Goal: Information Seeking & Learning: Learn about a topic

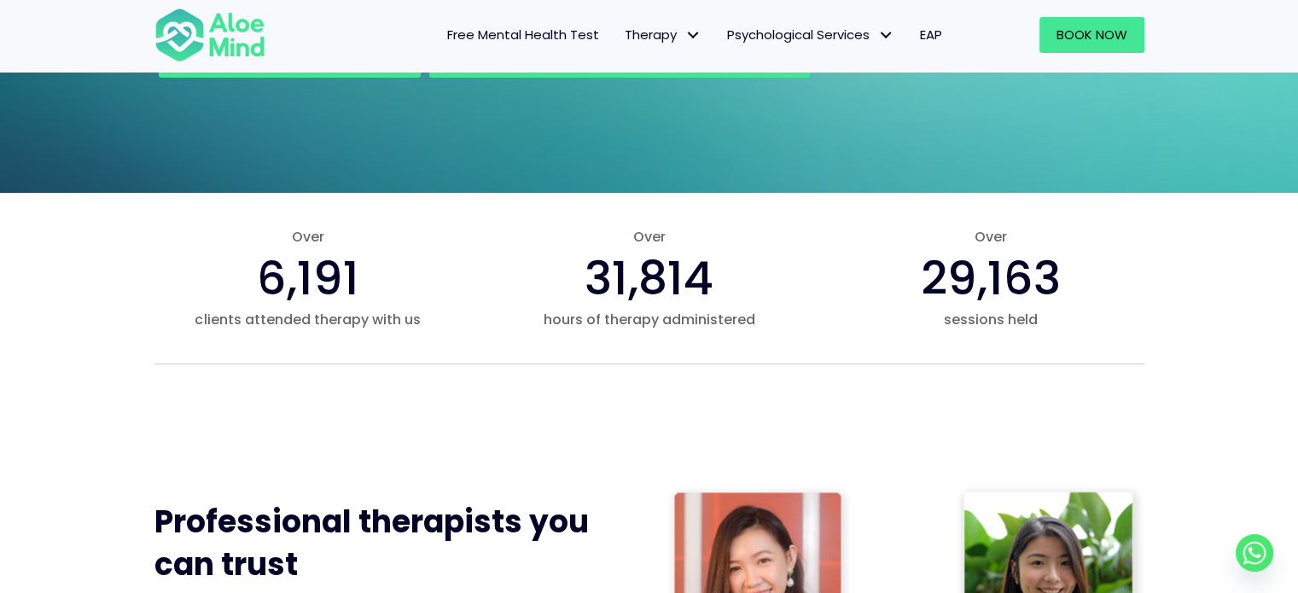
scroll to position [853, 0]
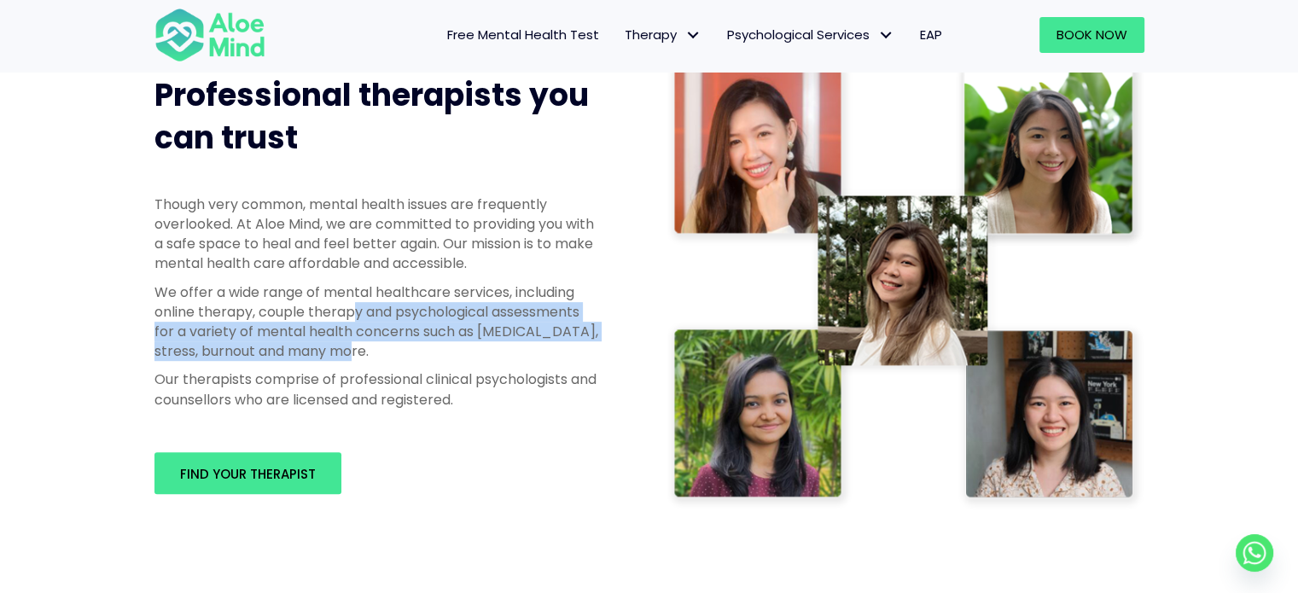
drag, startPoint x: 364, startPoint y: 331, endPoint x: 370, endPoint y: 352, distance: 21.9
click at [370, 352] on p "We offer a wide range of mental healthcare services, including online therapy, …" at bounding box center [376, 321] width 444 height 79
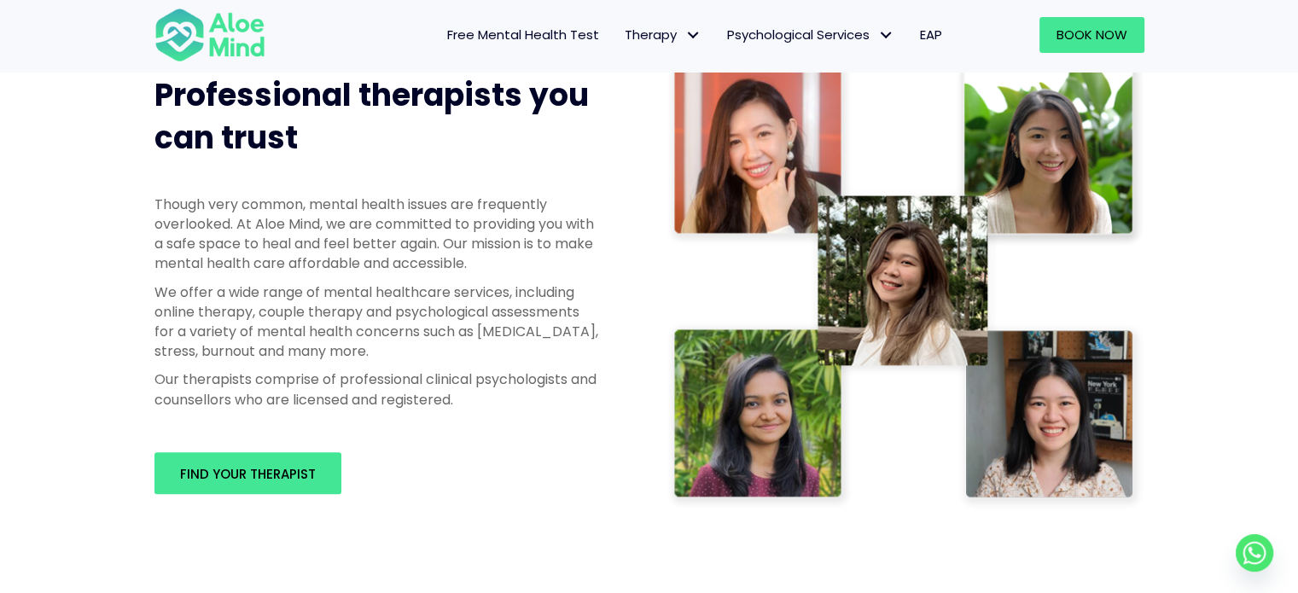
click at [456, 300] on p "We offer a wide range of mental healthcare services, including online therapy, …" at bounding box center [376, 321] width 444 height 79
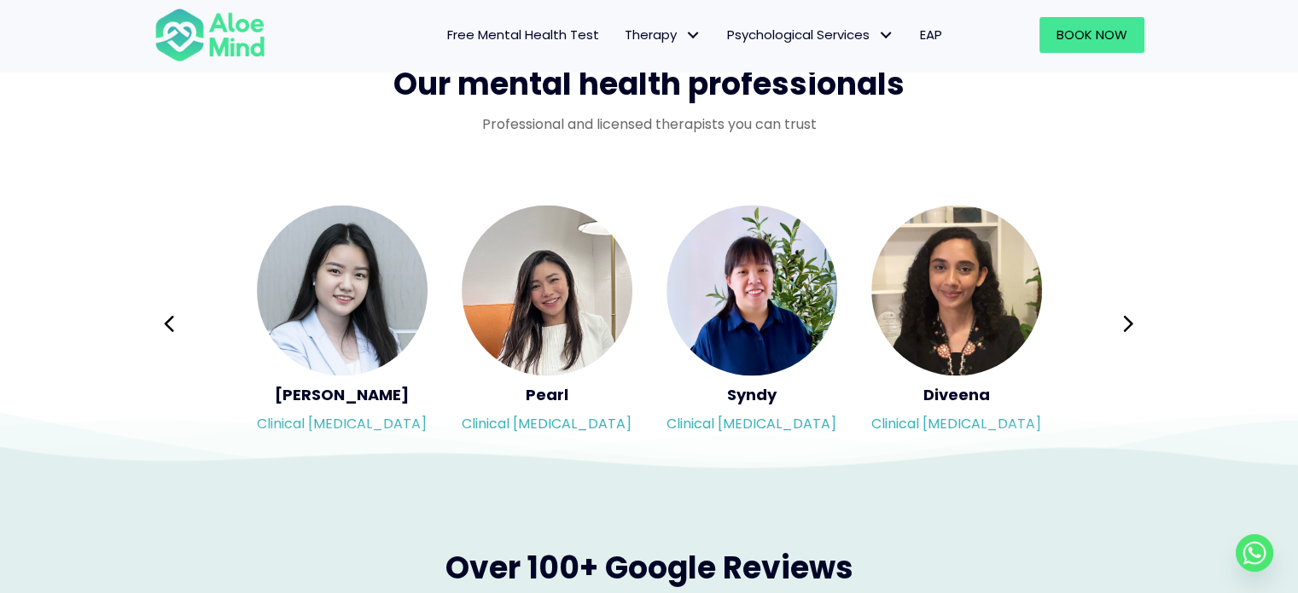
scroll to position [2902, 0]
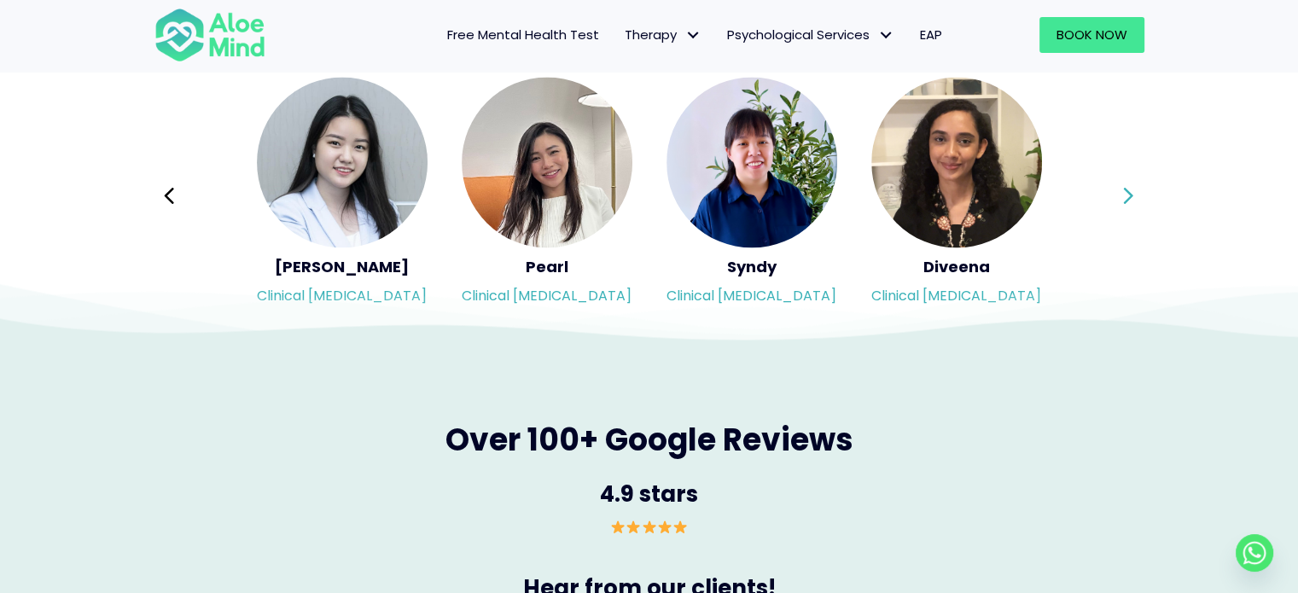
click at [1126, 192] on icon at bounding box center [1128, 195] width 12 height 32
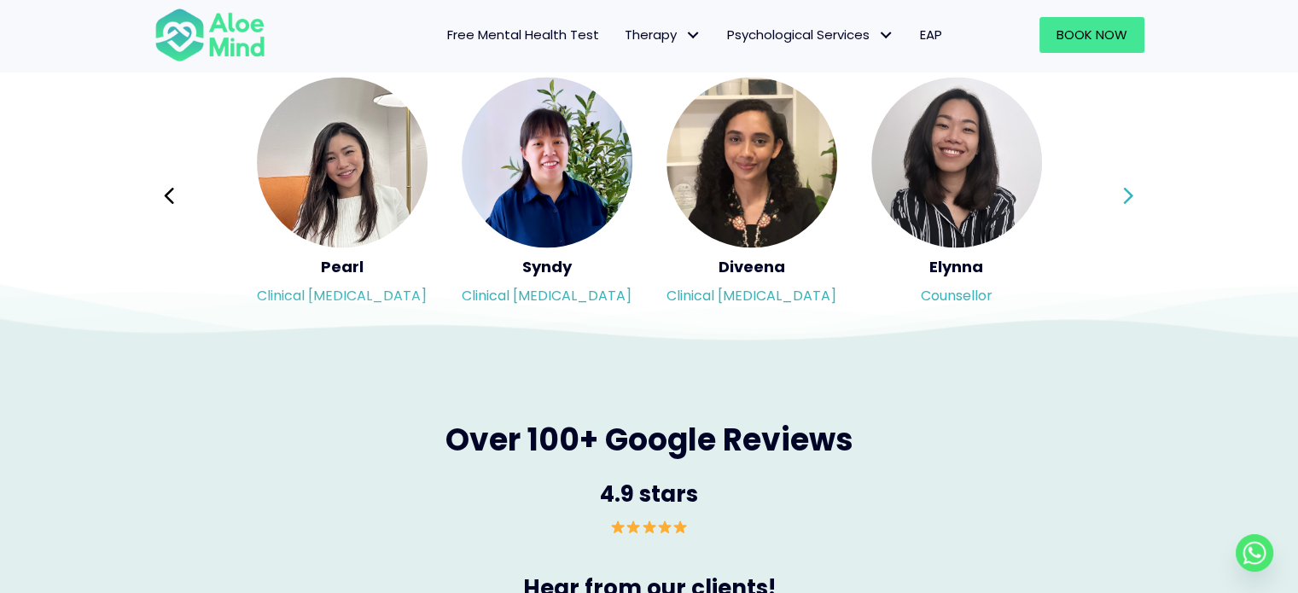
click at [1126, 192] on icon at bounding box center [1128, 195] width 12 height 32
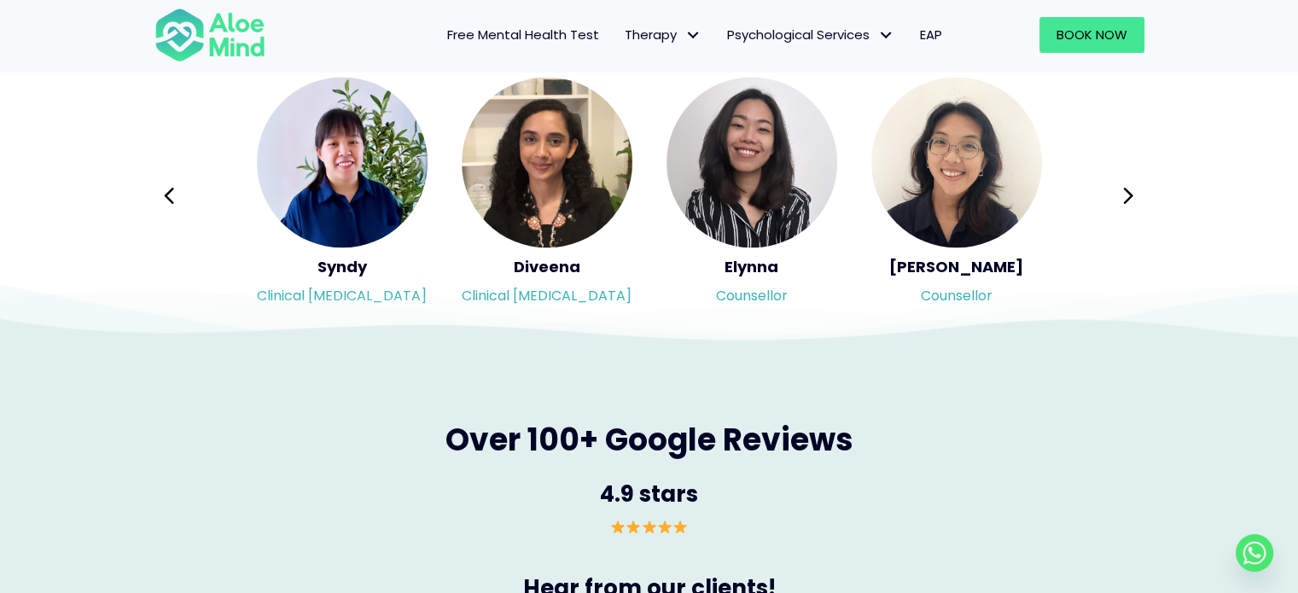
click at [698, 262] on icon at bounding box center [649, 300] width 1298 height 85
click at [728, 265] on icon at bounding box center [649, 300] width 1298 height 85
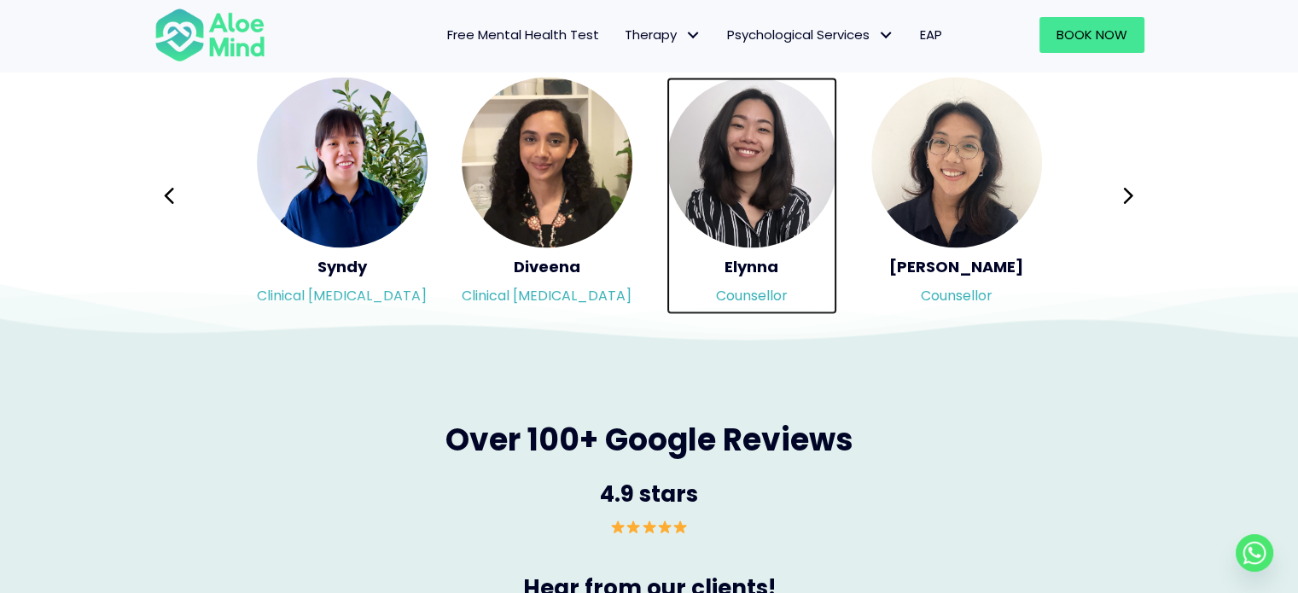
click at [751, 134] on img "Slide 17 of 3" at bounding box center [752, 162] width 171 height 171
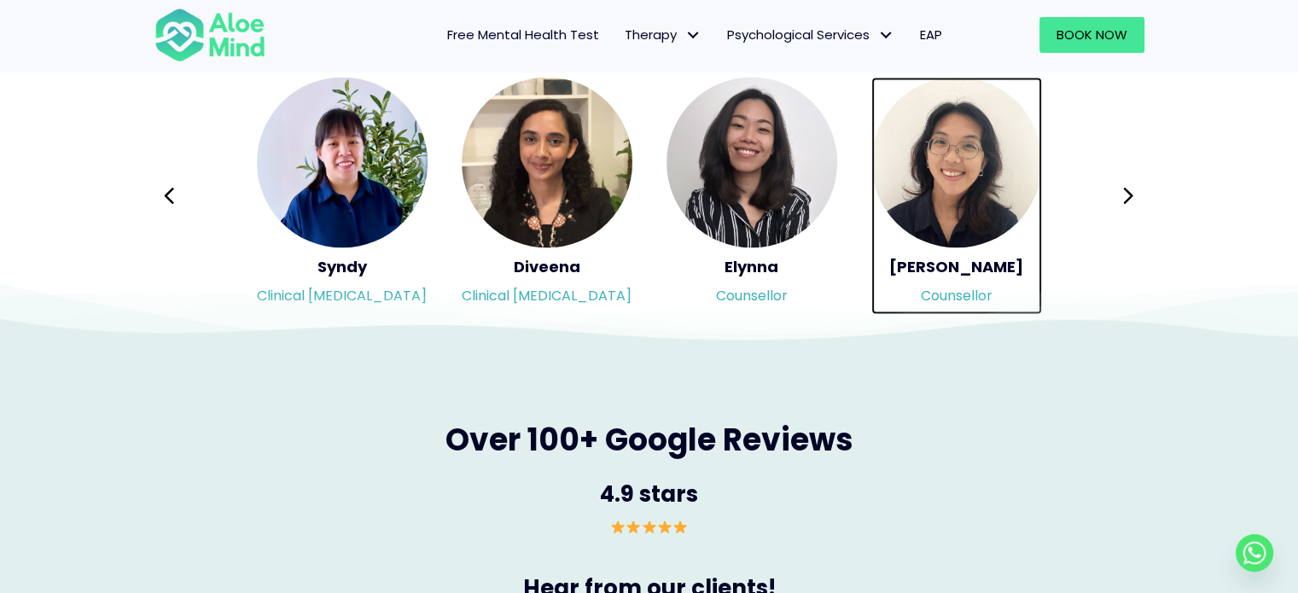
click at [949, 143] on img "Slide 18 of 3" at bounding box center [956, 162] width 171 height 171
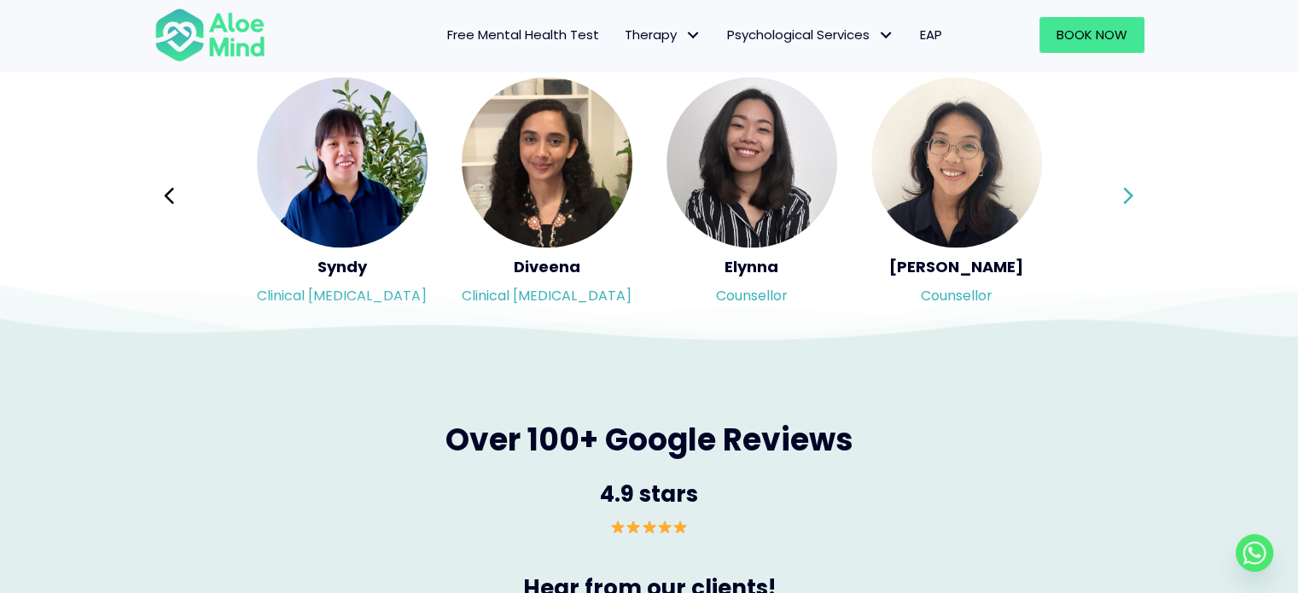
click at [1127, 191] on icon at bounding box center [1128, 195] width 9 height 16
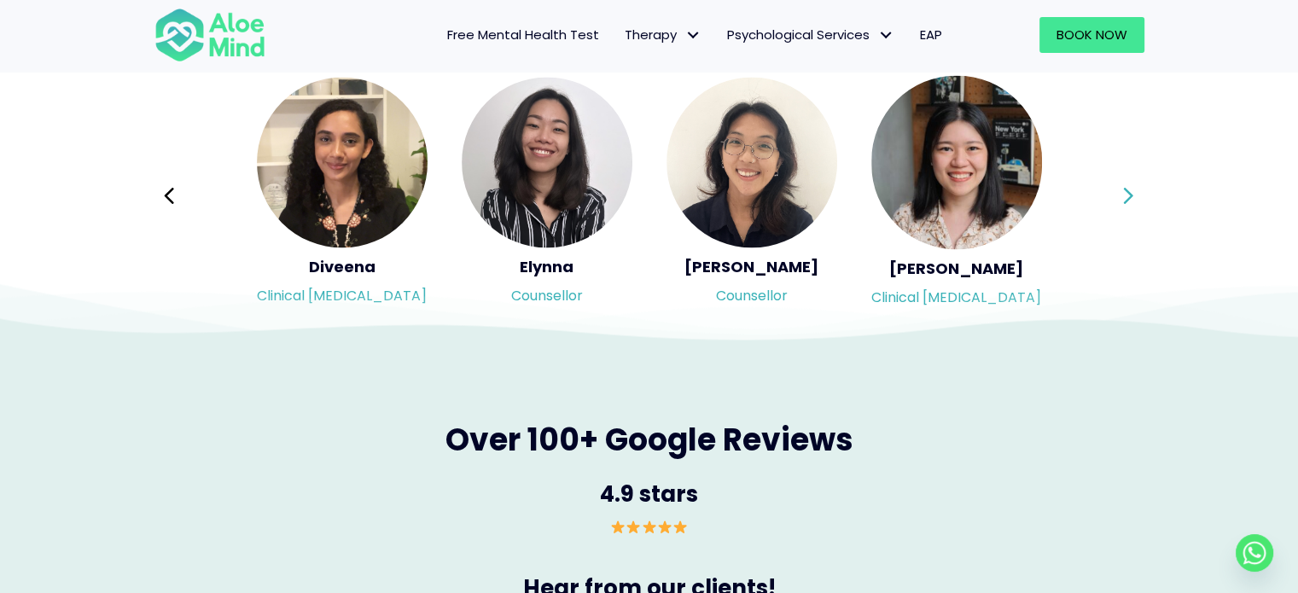
click at [1122, 191] on icon at bounding box center [1128, 195] width 12 height 32
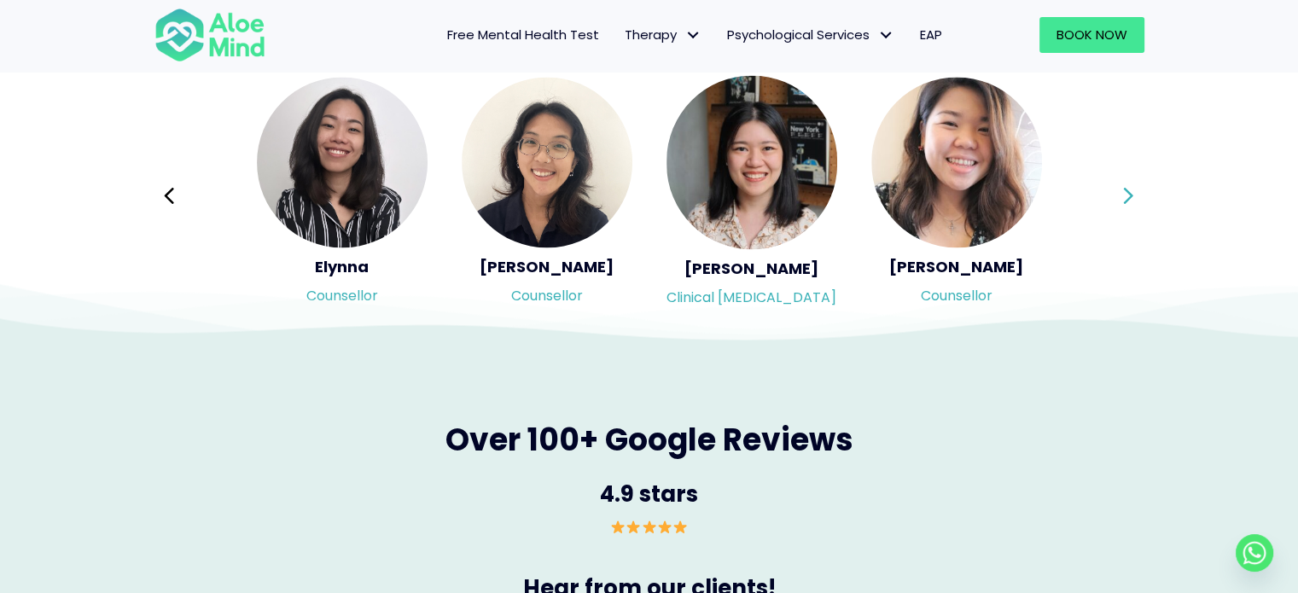
click at [1122, 191] on div "Syndy Clinical [MEDICAL_DATA] Diveena Clinical [MEDICAL_DATA] Elynna Counsellor…" at bounding box center [649, 195] width 990 height 241
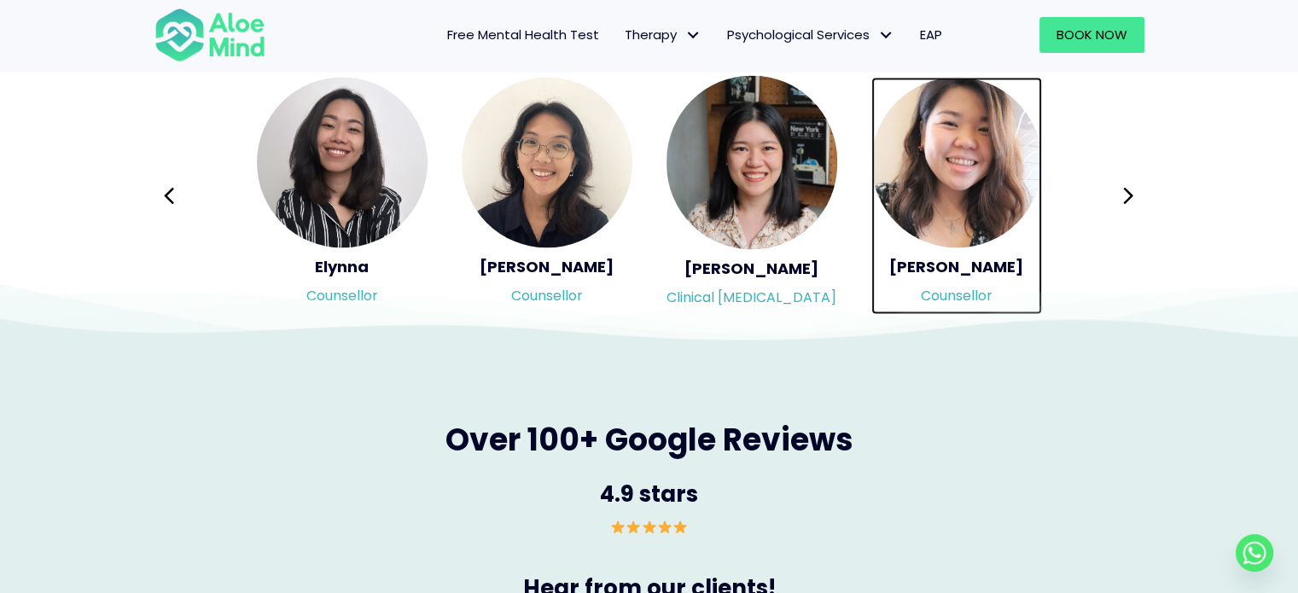
click at [991, 178] on img at bounding box center [956, 162] width 171 height 171
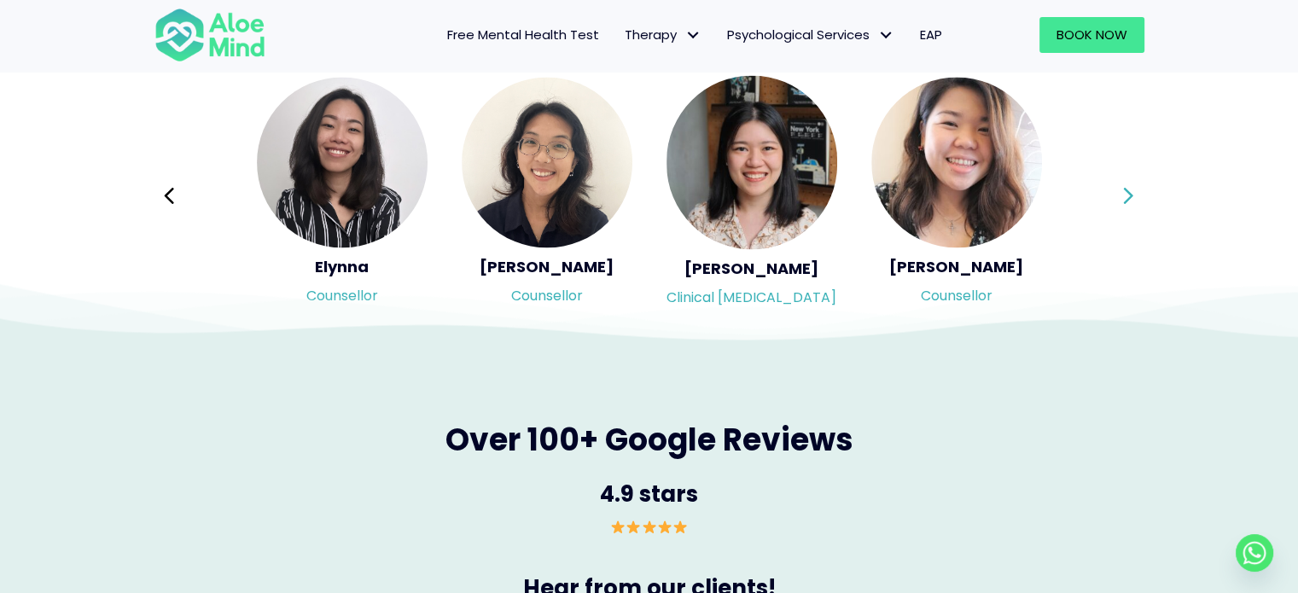
click at [1125, 189] on icon at bounding box center [1128, 195] width 9 height 16
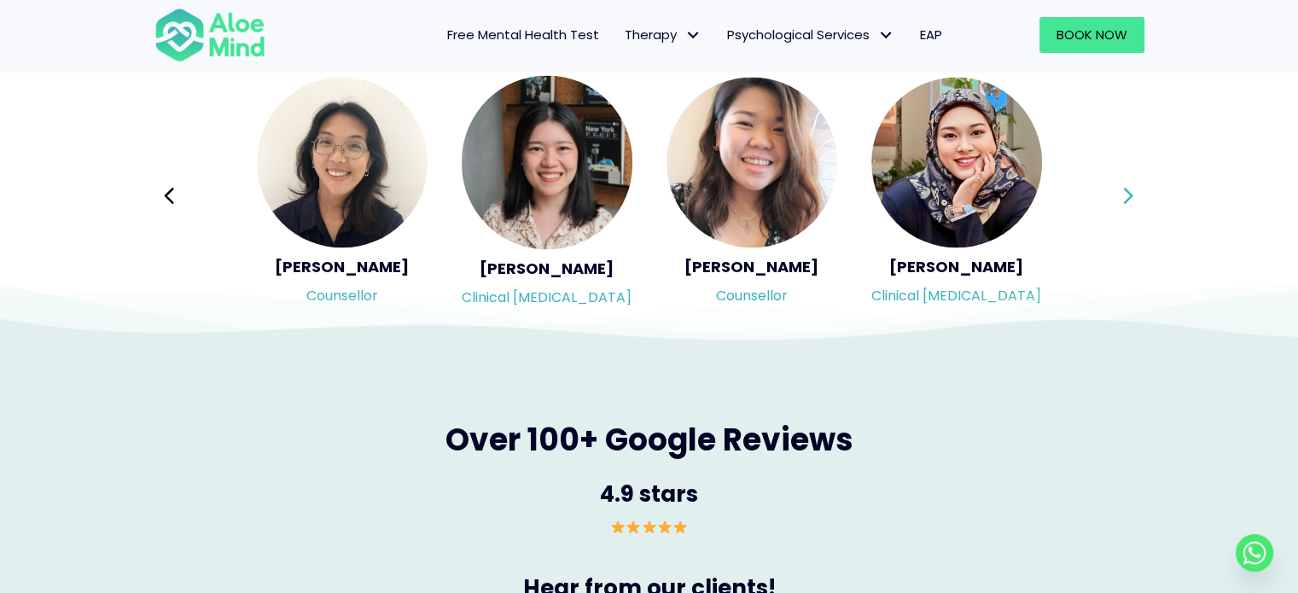
click at [1125, 189] on div "Syndy Clinical [MEDICAL_DATA] Diveena Clinical [MEDICAL_DATA] Elynna Counsellor…" at bounding box center [649, 195] width 990 height 241
click at [1125, 189] on icon at bounding box center [1128, 195] width 9 height 16
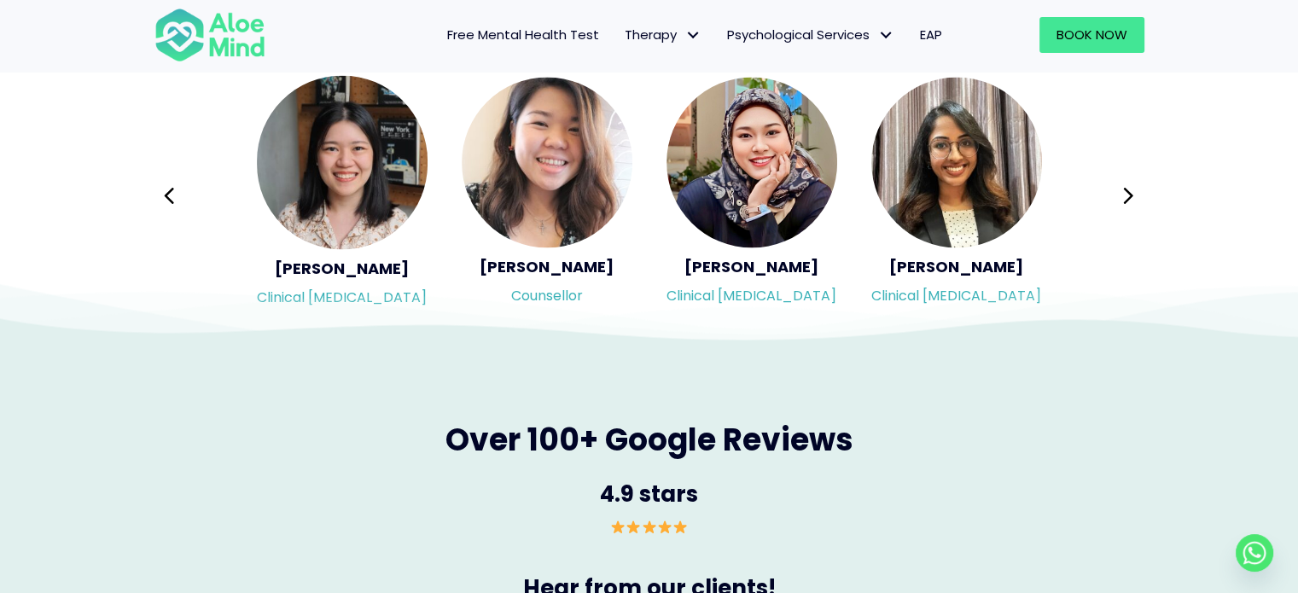
click at [1126, 189] on div "Syndy Clinical [MEDICAL_DATA] Diveena Clinical [MEDICAL_DATA] Elynna Counsellor…" at bounding box center [649, 195] width 990 height 241
click at [1126, 189] on icon at bounding box center [1128, 195] width 9 height 16
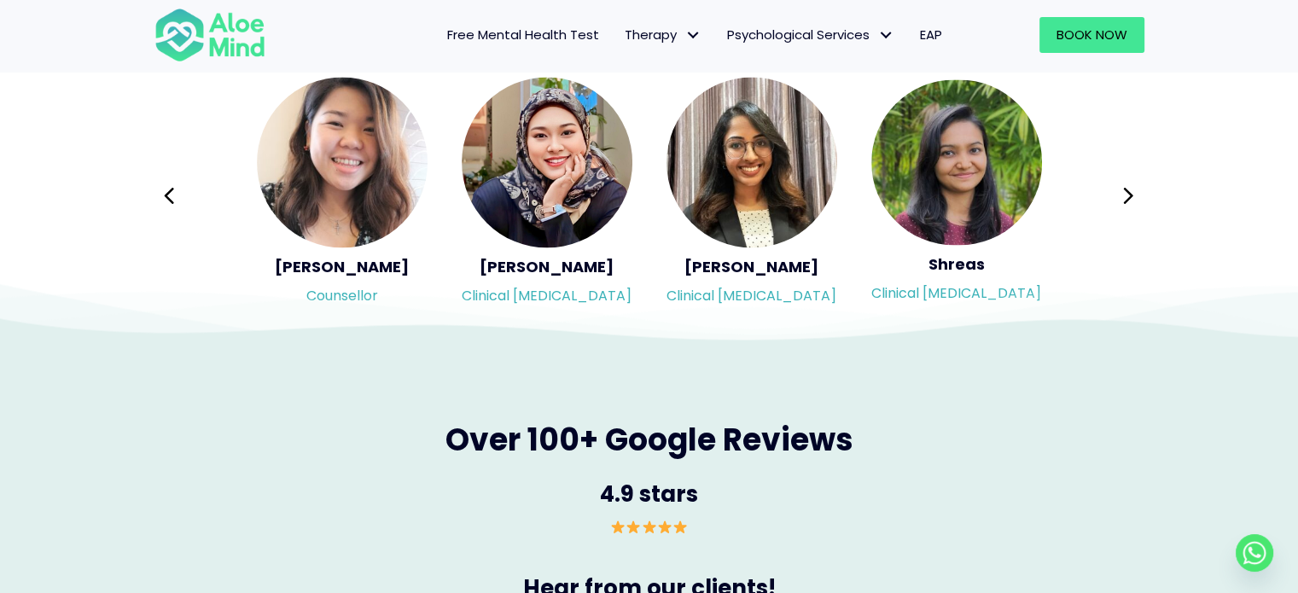
click at [1127, 191] on div "Syndy Clinical [MEDICAL_DATA] Diveena Clinical [MEDICAL_DATA] Elynna Counsellor…" at bounding box center [649, 195] width 990 height 241
click at [1128, 191] on icon at bounding box center [1128, 195] width 9 height 16
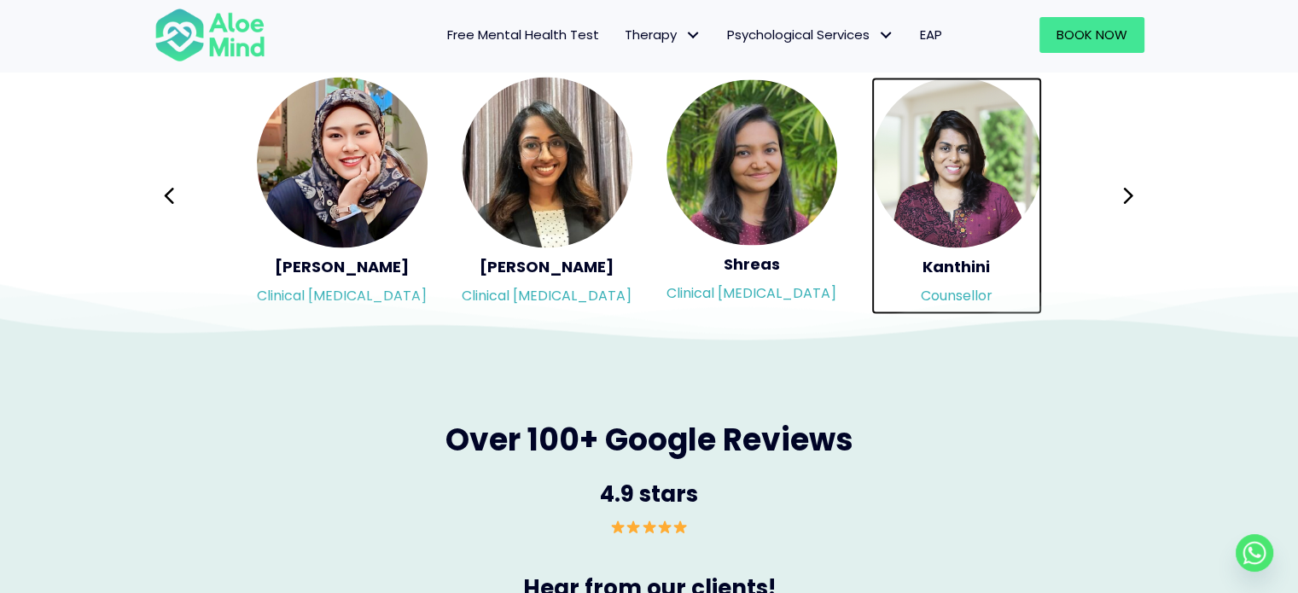
click at [1000, 167] on img "Slide 6 of 3" at bounding box center [956, 162] width 171 height 171
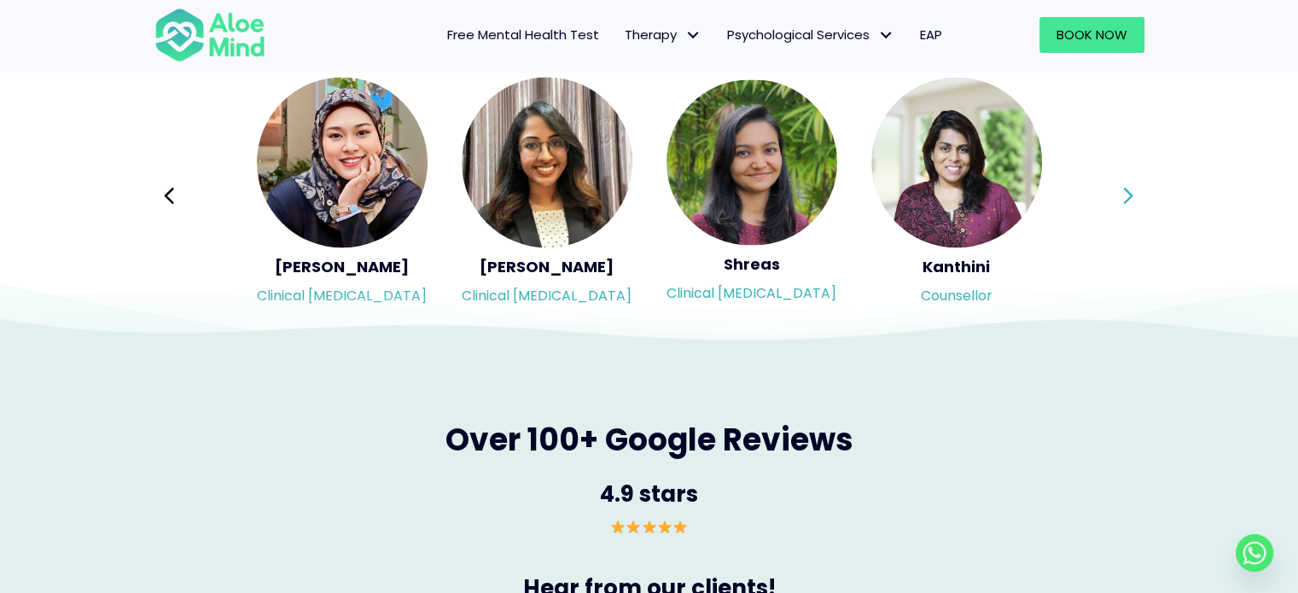
click at [1123, 190] on icon at bounding box center [1128, 195] width 12 height 32
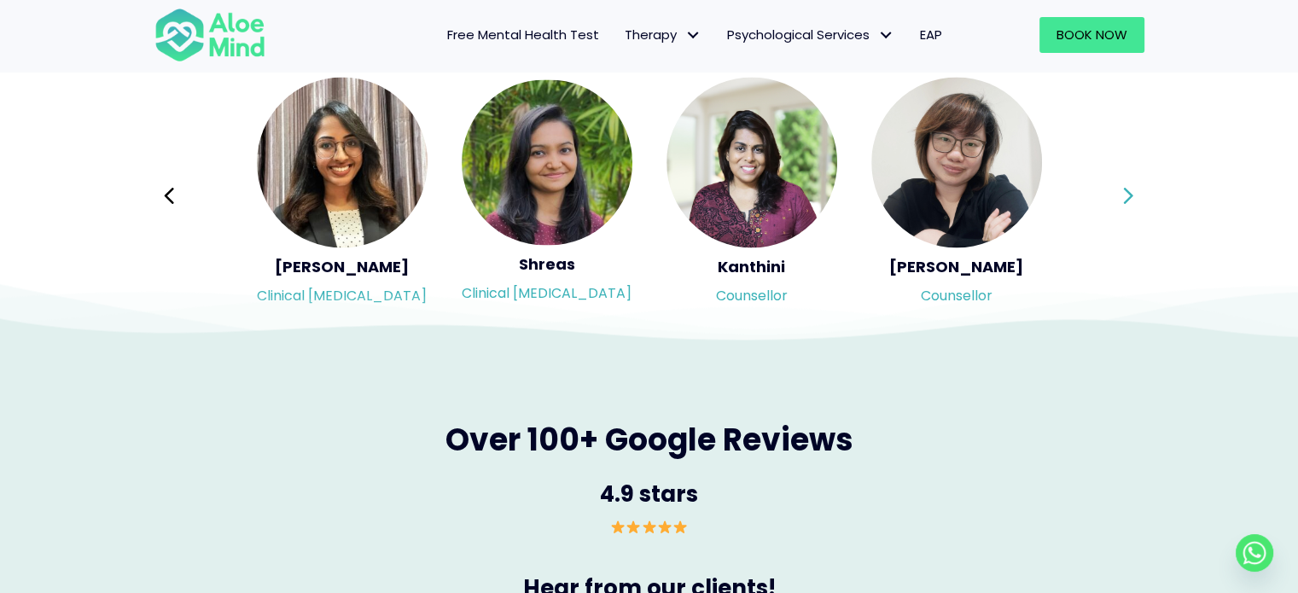
click at [1123, 190] on icon at bounding box center [1128, 195] width 12 height 32
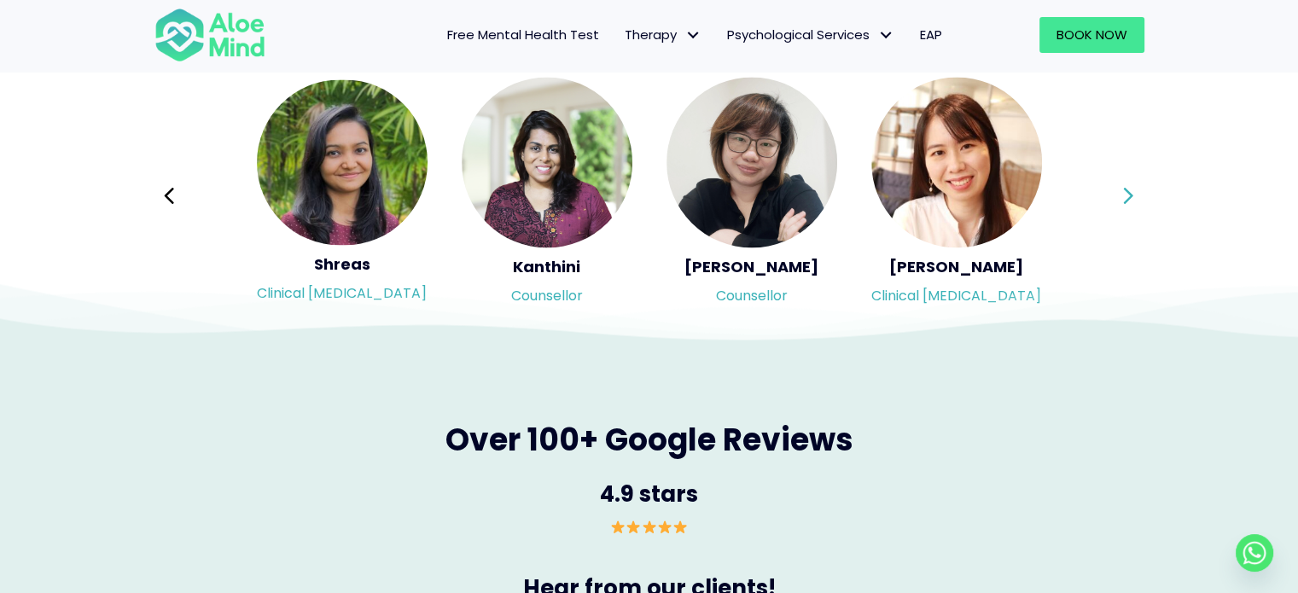
click at [1123, 190] on icon at bounding box center [1128, 195] width 12 height 32
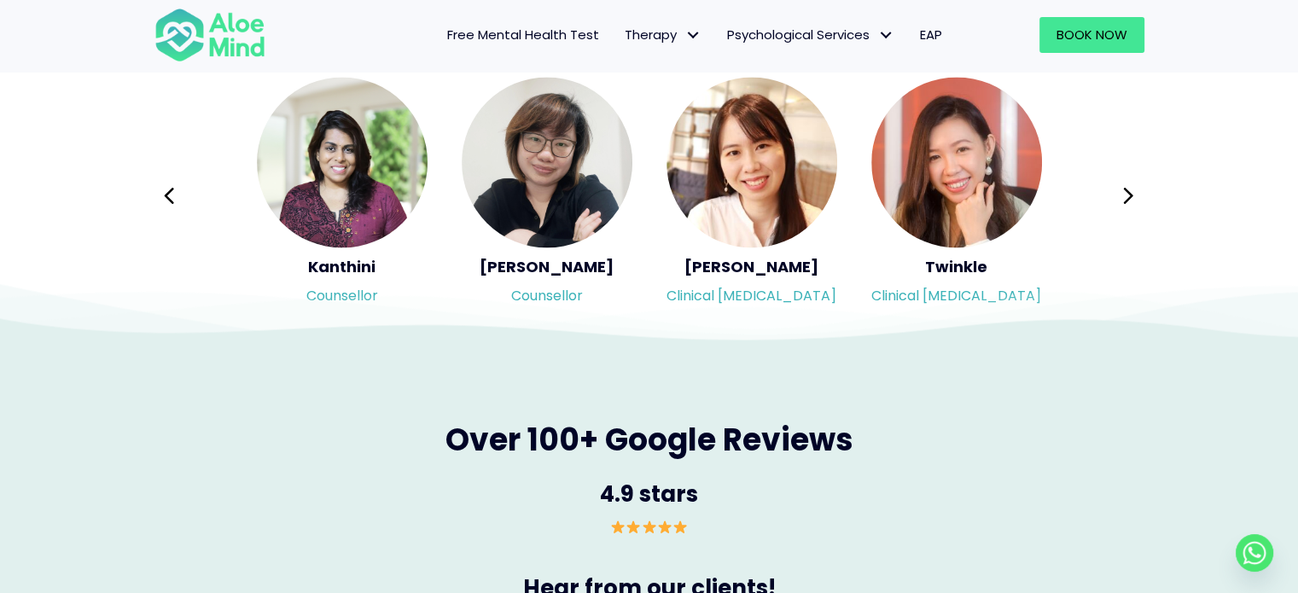
click at [1124, 190] on div "Syndy Clinical [MEDICAL_DATA] Diveena Clinical [MEDICAL_DATA] Elynna Counsellor…" at bounding box center [649, 195] width 990 height 241
click at [1124, 190] on icon at bounding box center [1128, 195] width 12 height 32
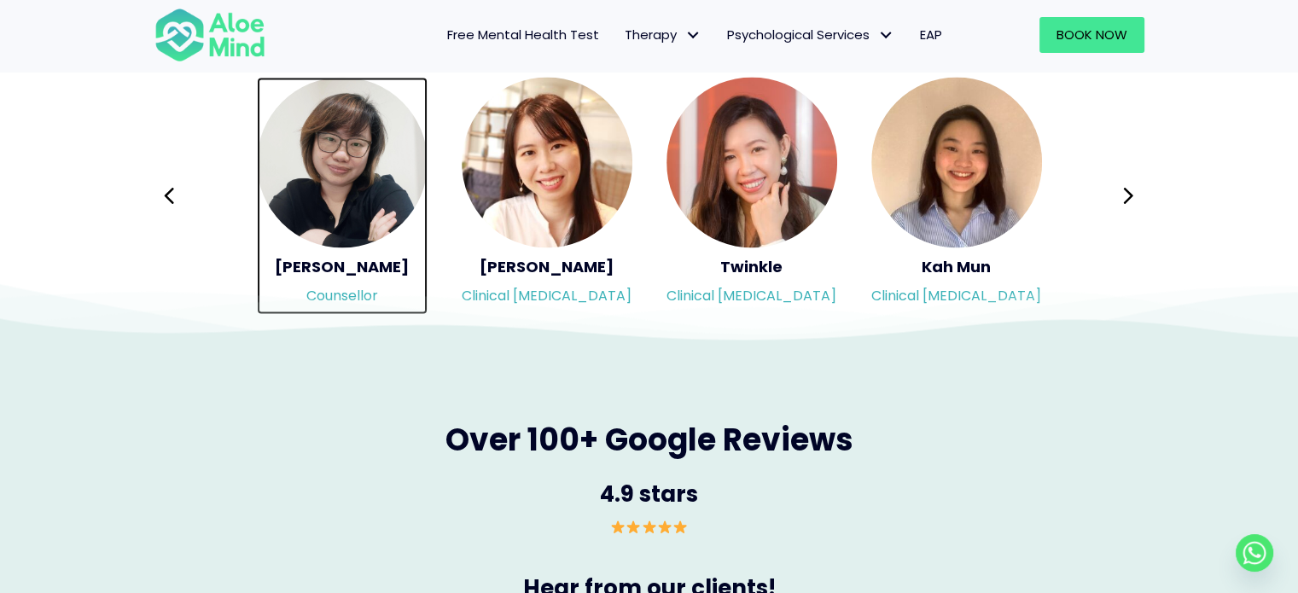
click at [341, 183] on img "Slide 7 of 3" at bounding box center [342, 162] width 171 height 171
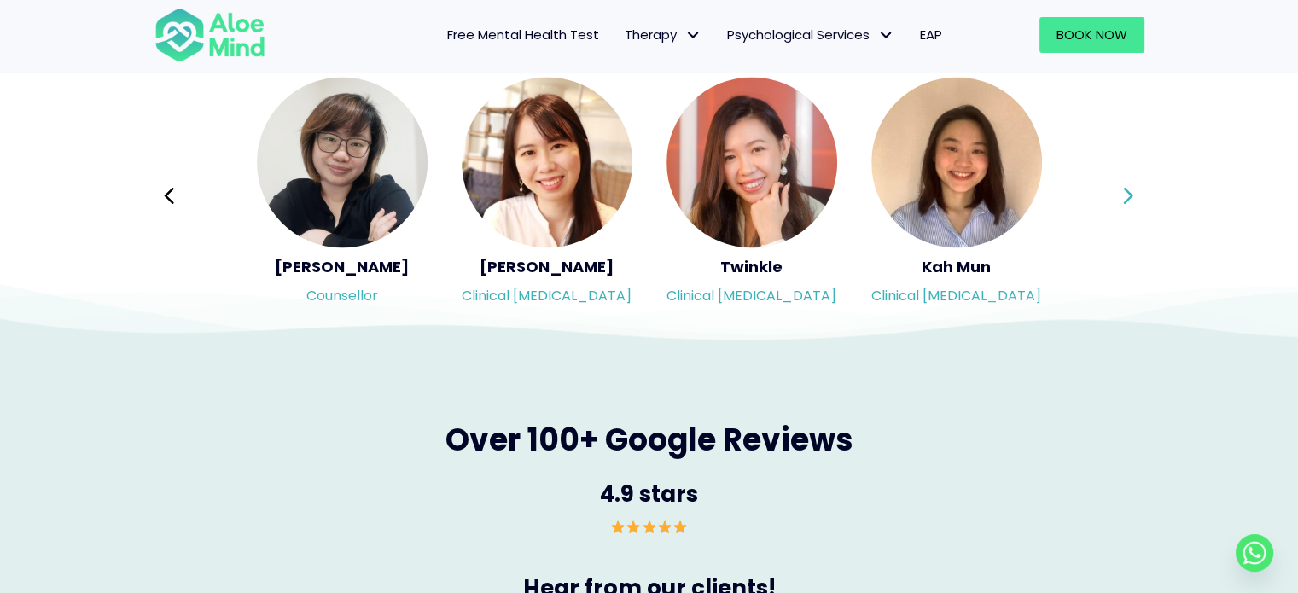
click at [1135, 188] on button "Next" at bounding box center [1129, 195] width 41 height 41
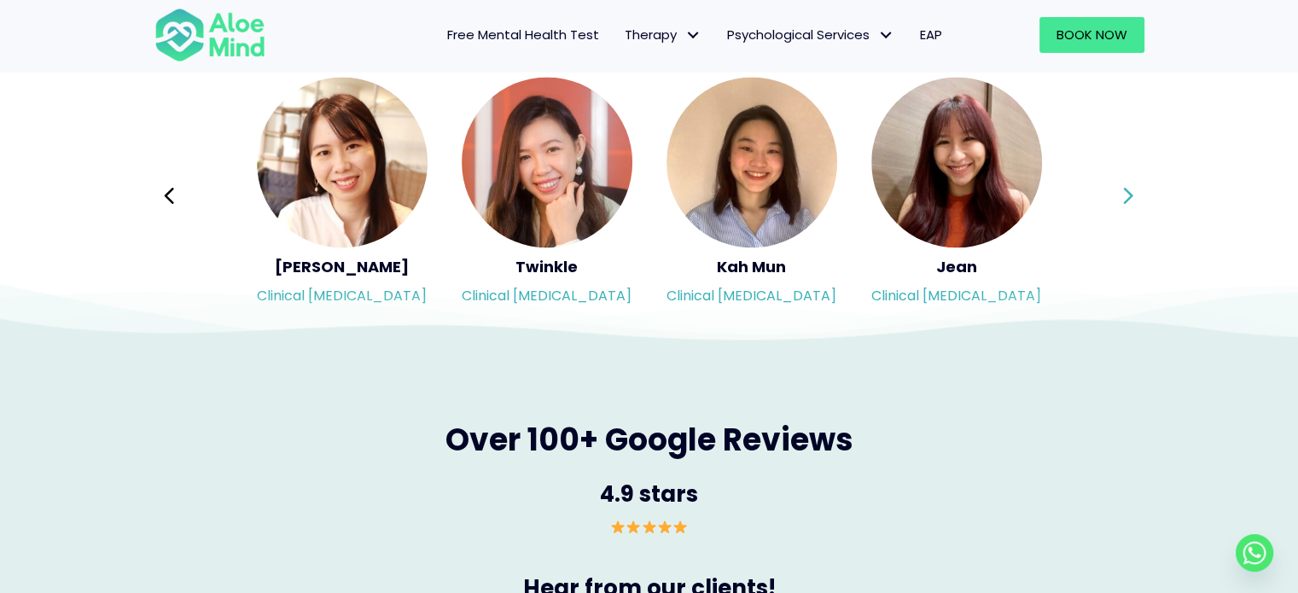
click at [1135, 188] on div "Syndy Clinical [MEDICAL_DATA] Diveena Clinical [MEDICAL_DATA] Elynna Counsellor…" at bounding box center [649, 195] width 990 height 241
click at [1135, 188] on button "Next" at bounding box center [1129, 195] width 41 height 41
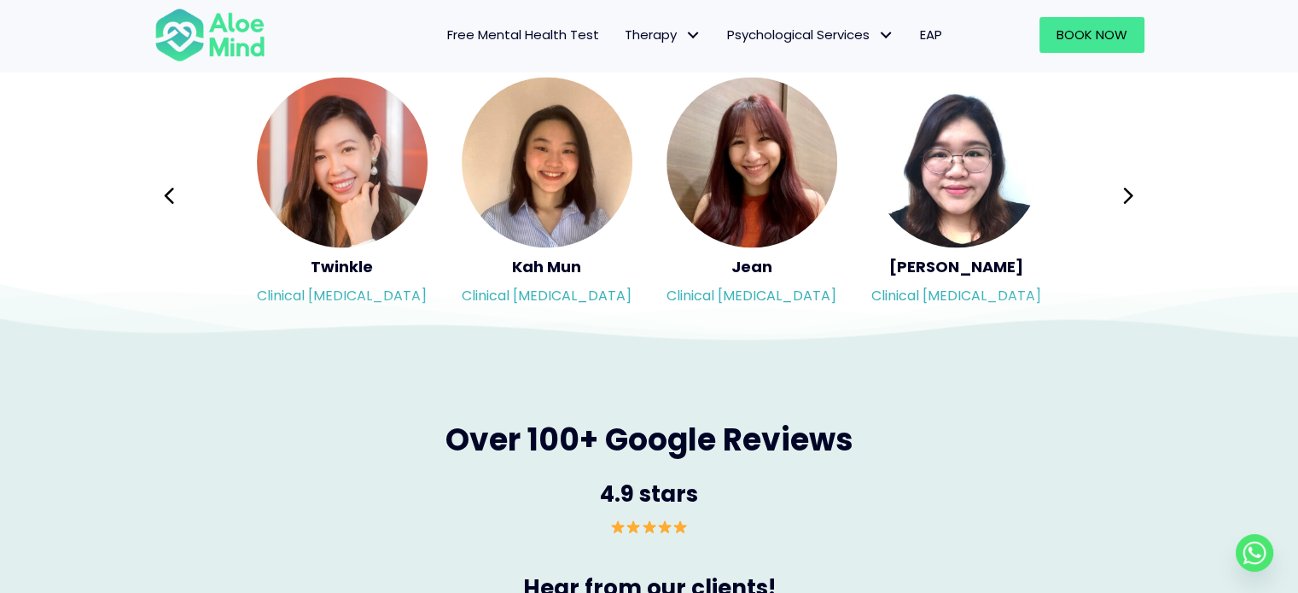
click at [1133, 189] on div "Syndy Clinical [MEDICAL_DATA] Diveena Clinical [MEDICAL_DATA] Elynna Counsellor…" at bounding box center [649, 195] width 990 height 241
click at [1133, 189] on icon at bounding box center [1128, 195] width 12 height 32
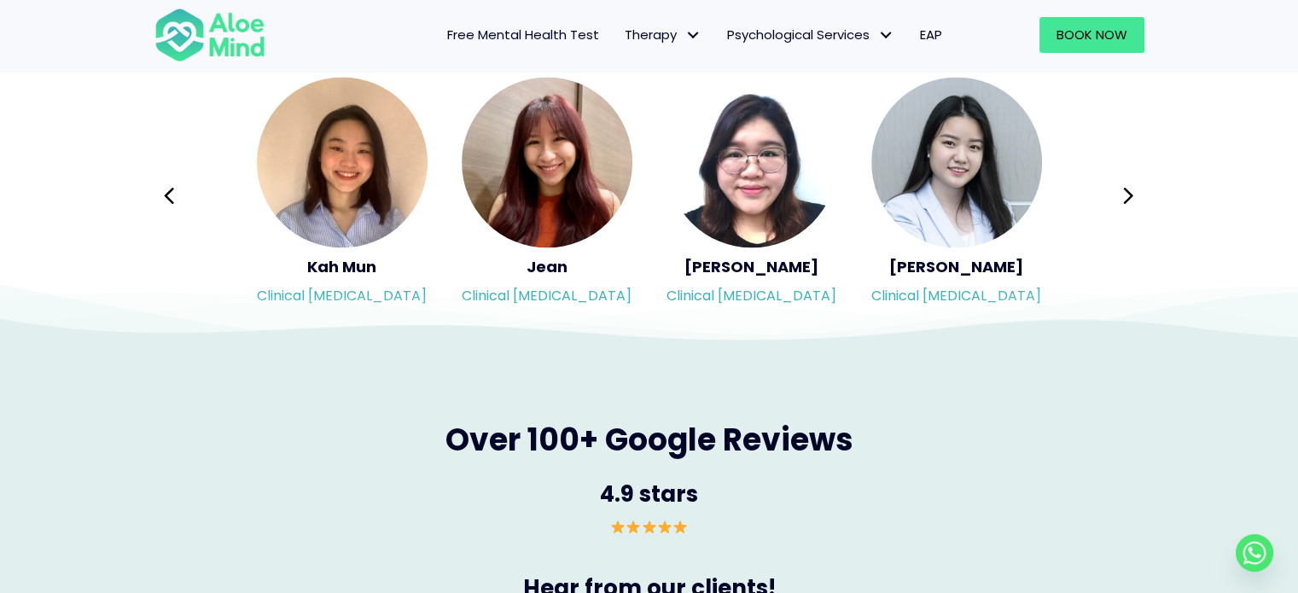
click at [1133, 189] on div "Syndy Clinical [MEDICAL_DATA] Diveena Clinical [MEDICAL_DATA] Elynna Counsellor…" at bounding box center [649, 195] width 990 height 241
click at [1133, 189] on icon at bounding box center [1128, 195] width 12 height 32
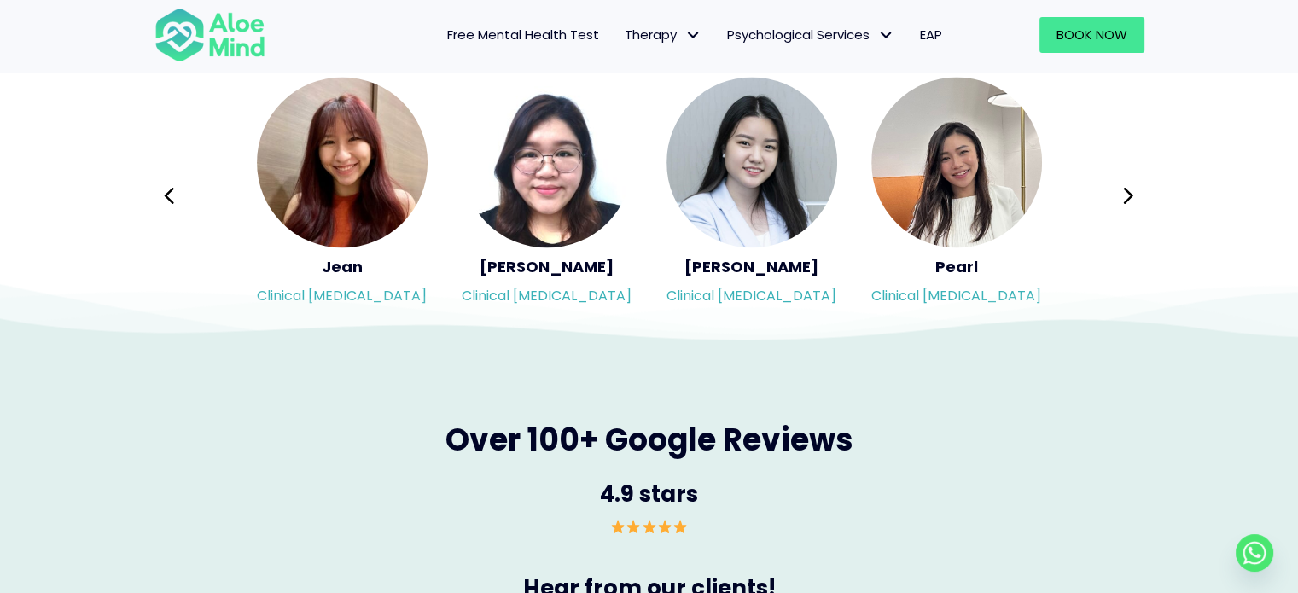
click at [1133, 189] on div "Syndy Clinical [MEDICAL_DATA] Diveena Clinical [MEDICAL_DATA] Elynna Counsellor…" at bounding box center [649, 195] width 990 height 241
click at [1128, 190] on div "Syndy Clinical [MEDICAL_DATA] Diveena Clinical [MEDICAL_DATA] Elynna Counsellor…" at bounding box center [649, 195] width 990 height 241
click at [1125, 193] on icon at bounding box center [1128, 195] width 12 height 32
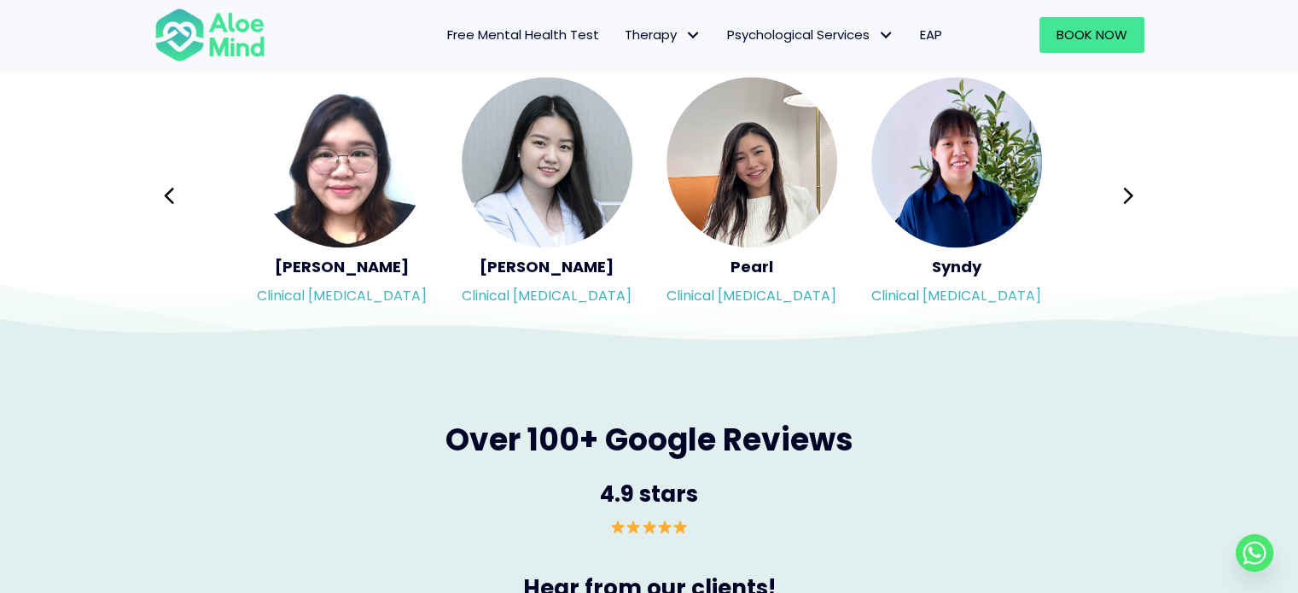
click at [1125, 193] on div "Syndy Clinical [MEDICAL_DATA] Diveena Clinical [MEDICAL_DATA] Elynna Counsellor…" at bounding box center [649, 195] width 990 height 241
click at [1127, 193] on icon at bounding box center [1128, 195] width 12 height 32
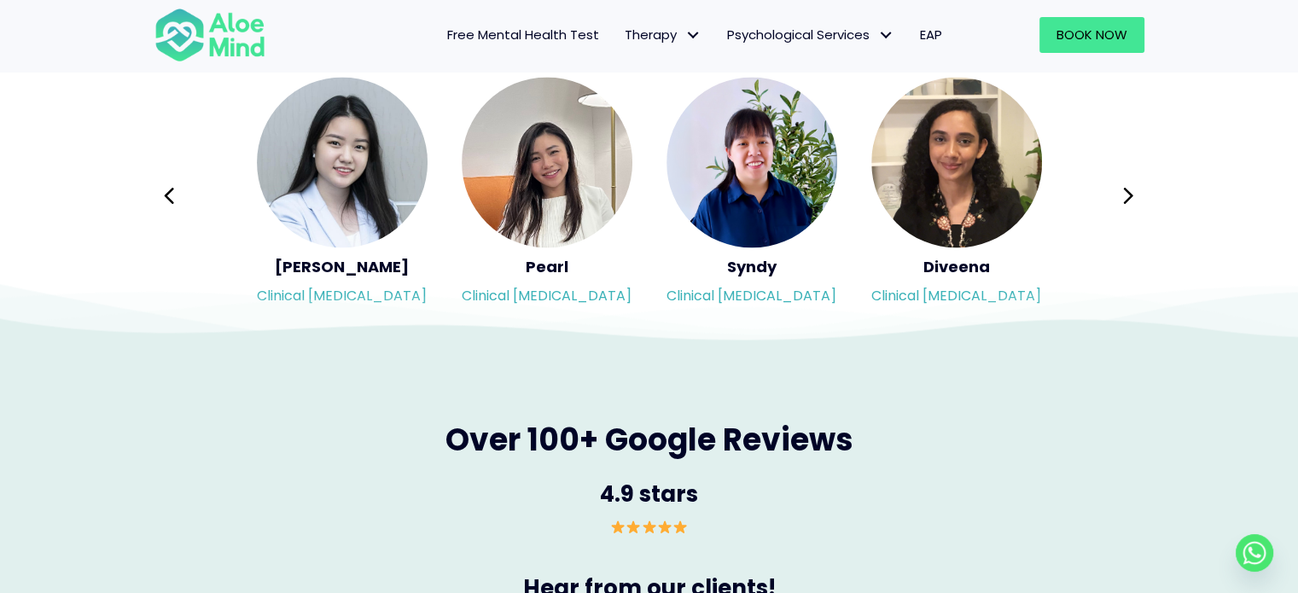
click at [1127, 193] on div "Syndy Clinical [MEDICAL_DATA] Diveena Clinical [MEDICAL_DATA] Elynna Counsellor…" at bounding box center [649, 195] width 990 height 241
click at [1127, 193] on icon at bounding box center [1128, 195] width 12 height 32
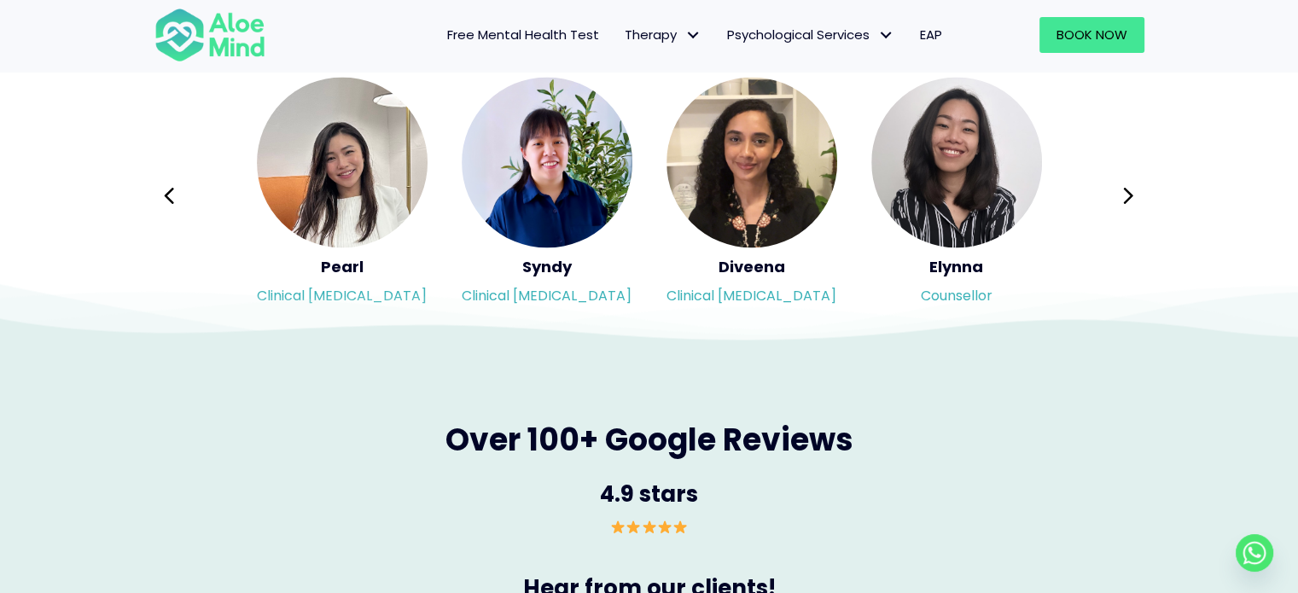
click at [1127, 193] on div "Syndy Clinical [MEDICAL_DATA] Diveena Clinical [MEDICAL_DATA] Elynna Counsellor…" at bounding box center [649, 195] width 990 height 241
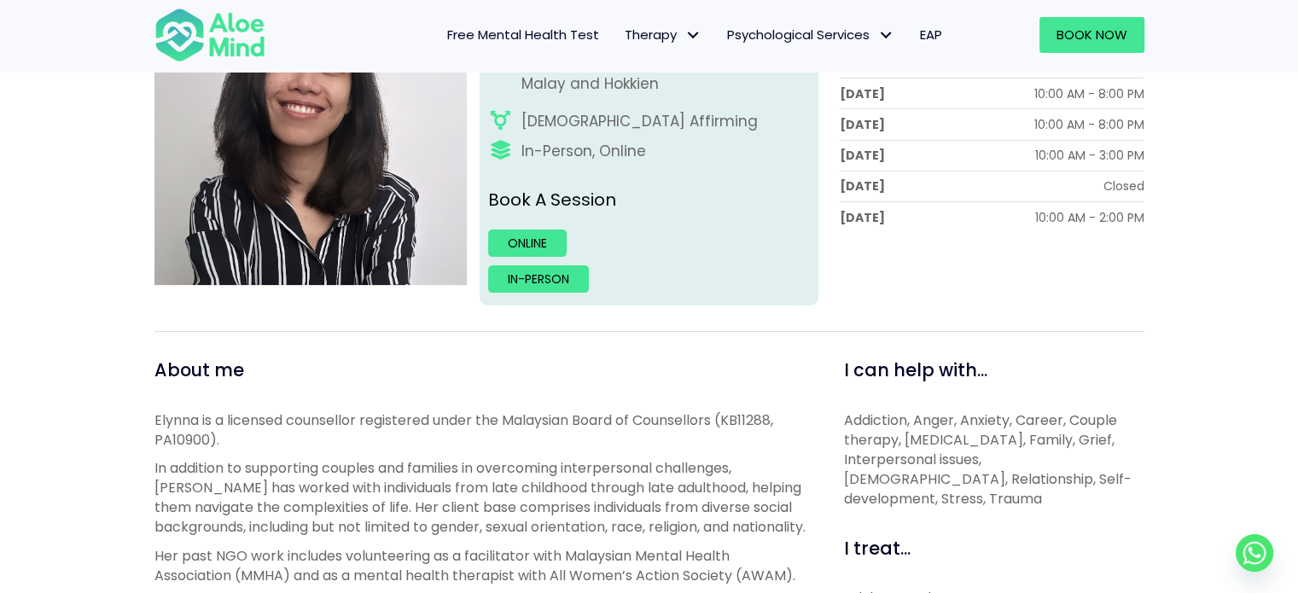
scroll to position [171, 0]
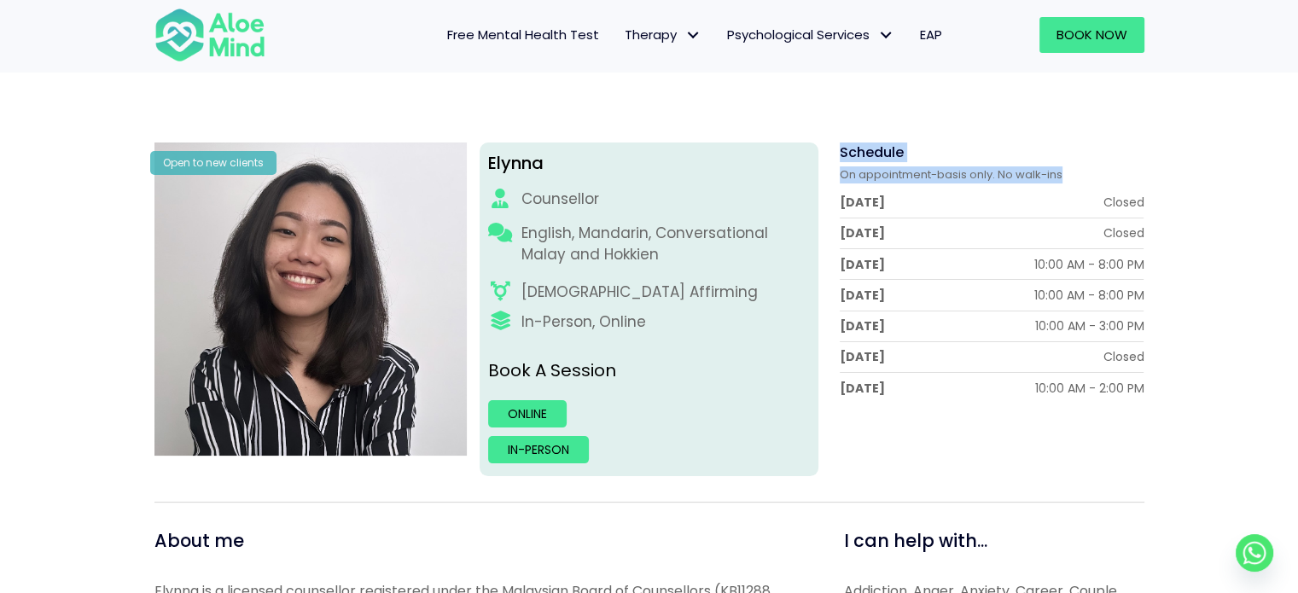
drag, startPoint x: 839, startPoint y: 149, endPoint x: 1060, endPoint y: 174, distance: 222.4
click at [1060, 174] on div "Schedule On appointment-basis only. No walk-ins Monday Closed Tuesday Closed We…" at bounding box center [992, 273] width 305 height 260
click at [1129, 154] on div "Schedule" at bounding box center [992, 153] width 305 height 20
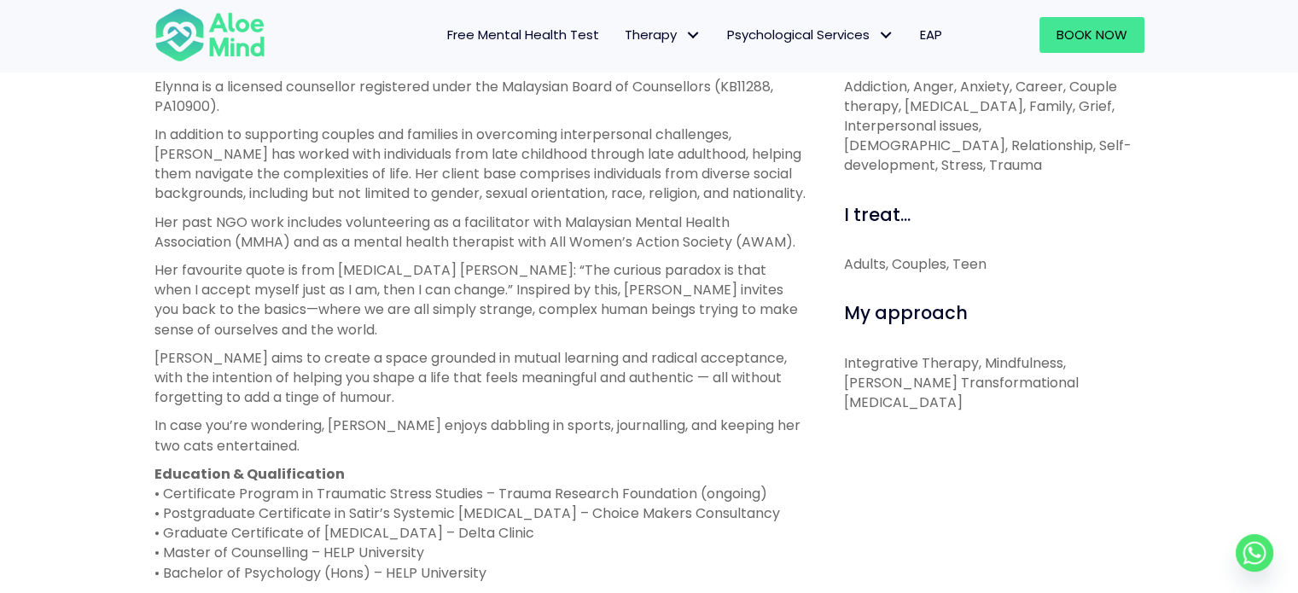
scroll to position [768, 0]
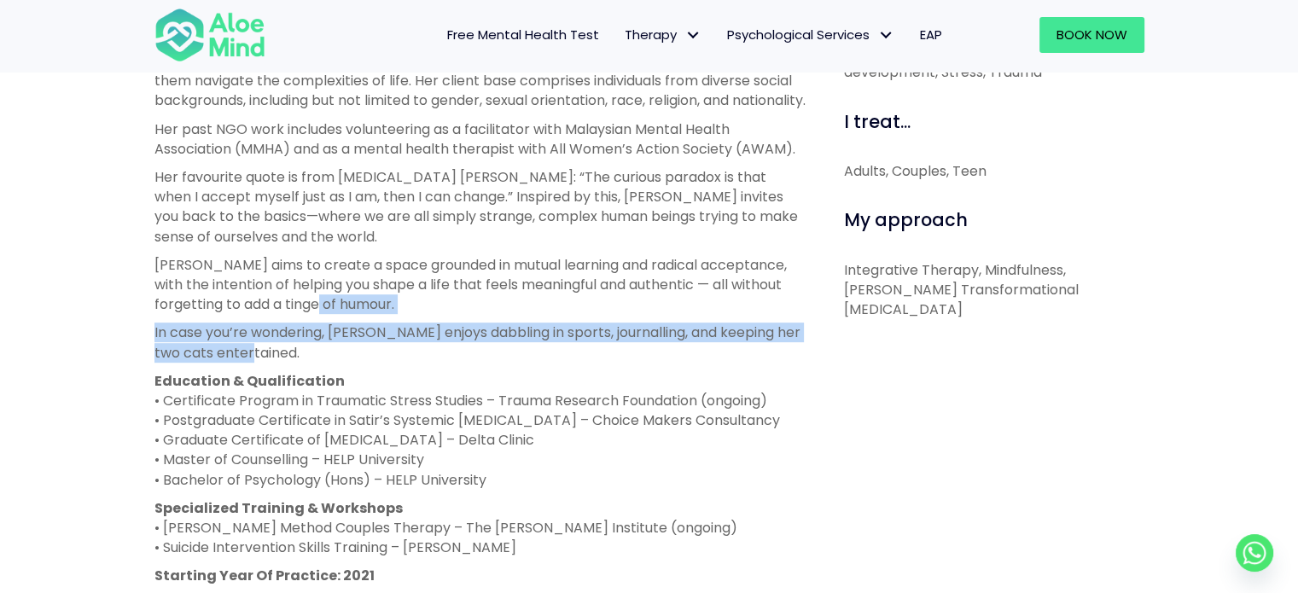
drag, startPoint x: 377, startPoint y: 312, endPoint x: 409, endPoint y: 358, distance: 55.9
click at [409, 358] on div "Elynna is a licensed counsellor registered under the Malaysian Board of Counsel…" at bounding box center [479, 299] width 651 height 631
click at [409, 358] on p "In case you’re wondering, Elynna enjoys dabbling in sports, journalling, and ke…" at bounding box center [479, 342] width 651 height 39
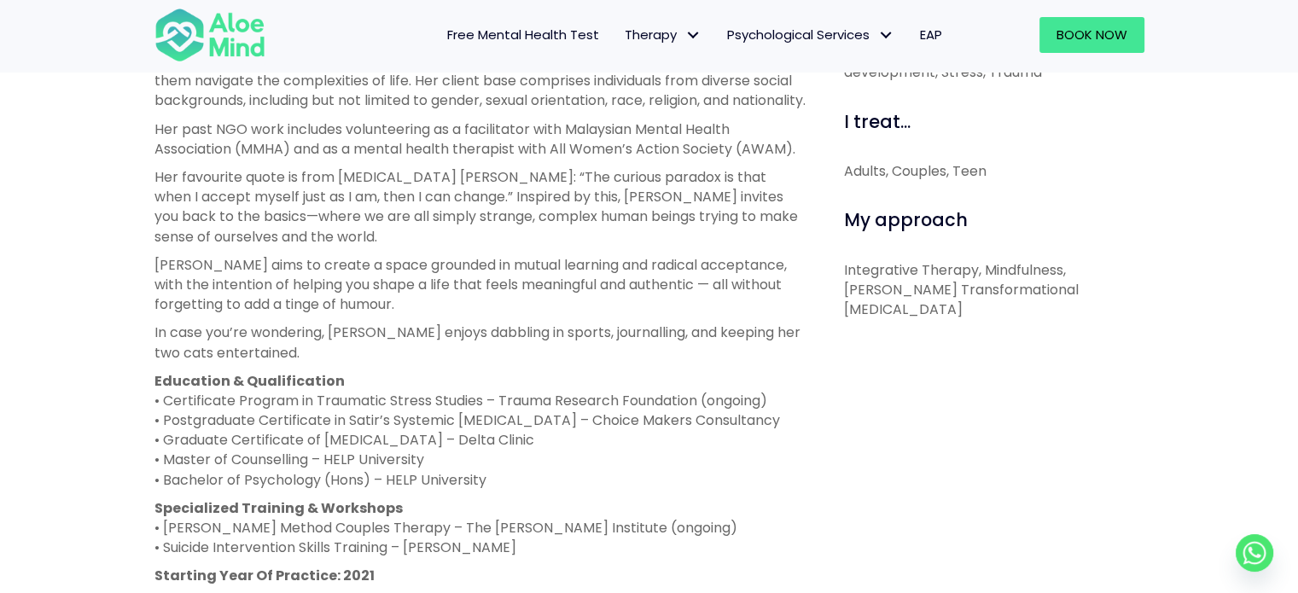
scroll to position [939, 0]
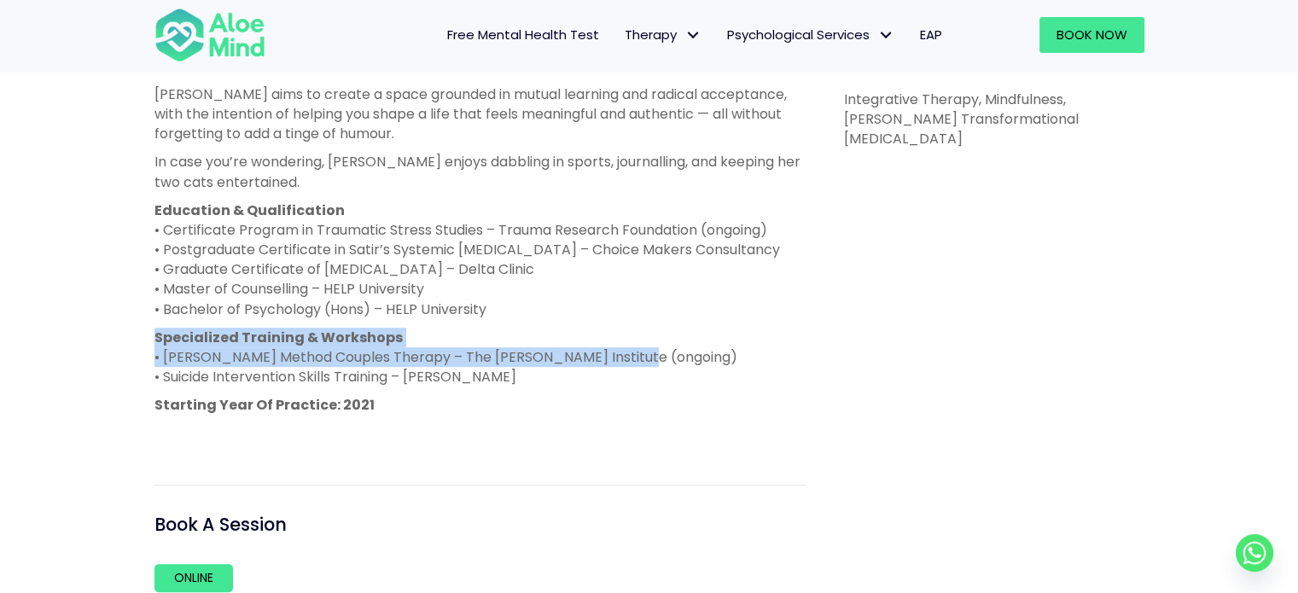
drag, startPoint x: 655, startPoint y: 356, endPoint x: 121, endPoint y: 345, distance: 533.5
click at [121, 345] on div "Elynna Open to new clients Elynna Counsellor English, Mandarin, Conversational …" at bounding box center [649, 50] width 1298 height 1462
click at [362, 337] on strong "Specialized Training & Workshops" at bounding box center [278, 338] width 248 height 20
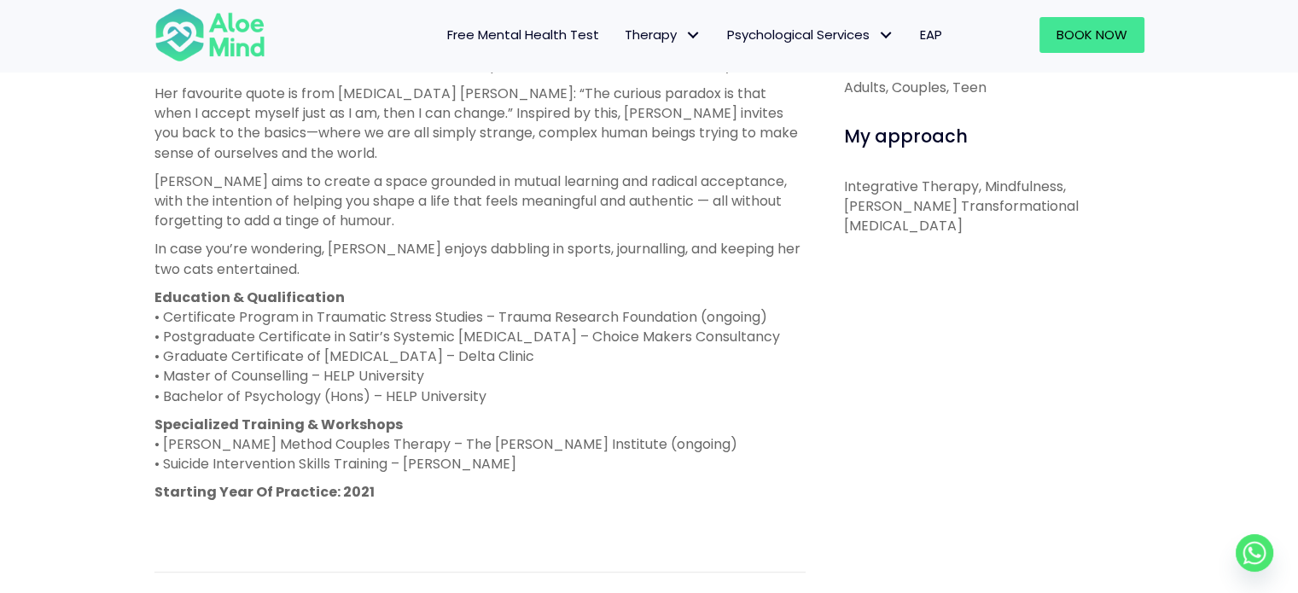
scroll to position [683, 0]
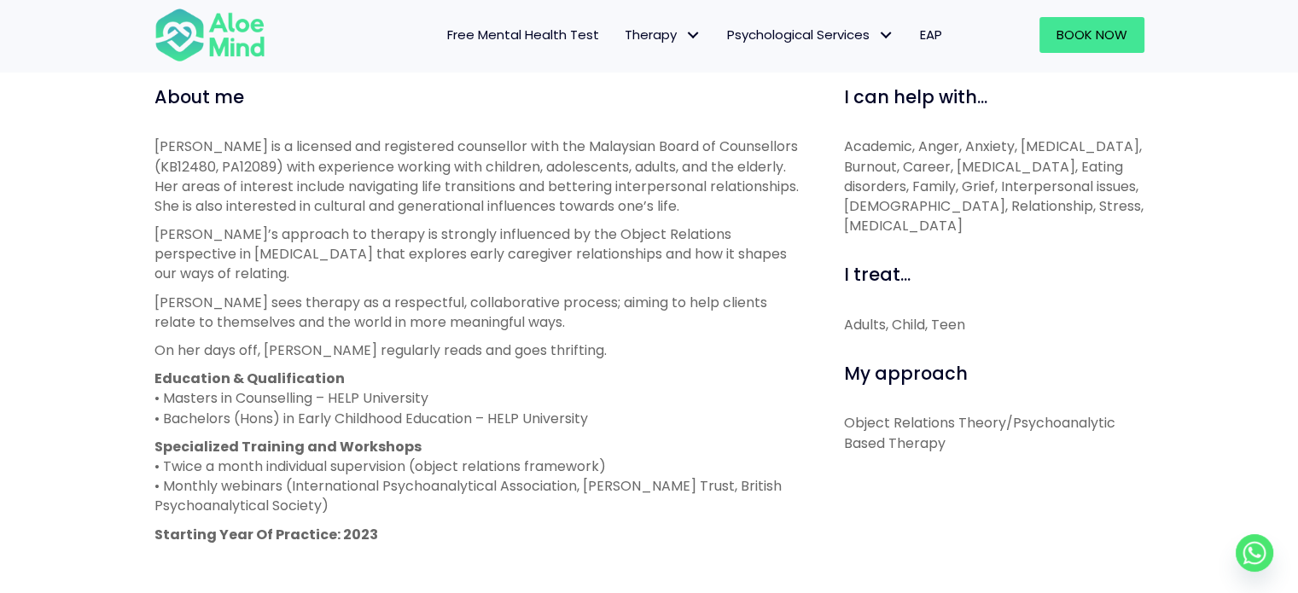
scroll to position [683, 0]
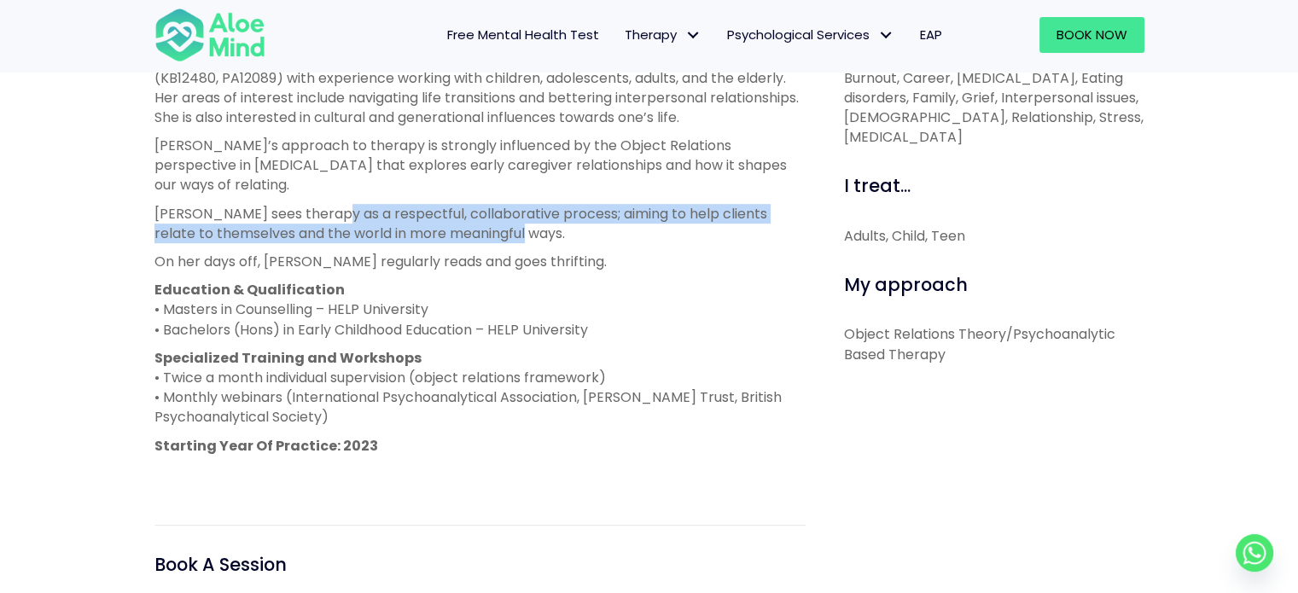
drag, startPoint x: 338, startPoint y: 210, endPoint x: 539, endPoint y: 226, distance: 202.1
click at [539, 226] on p "[PERSON_NAME] sees therapy as a respectful, collaborative process; aiming to he…" at bounding box center [479, 223] width 651 height 39
copy p "respectful, collaborative process; aiming to help clients relate to themselves …"
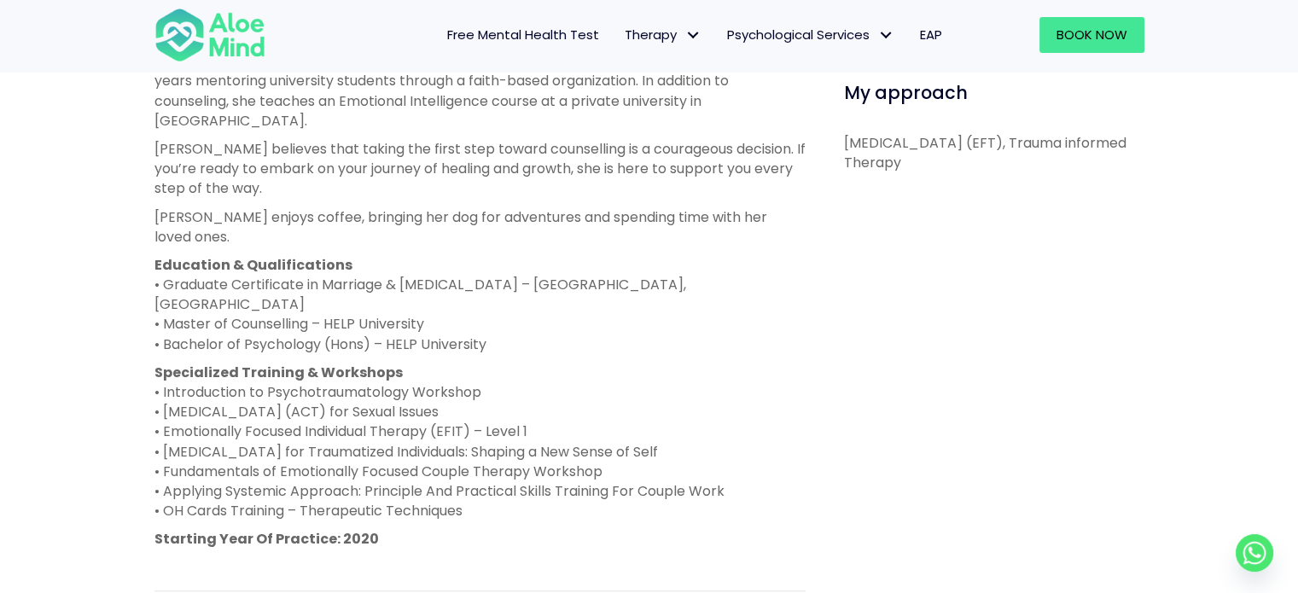
scroll to position [939, 0]
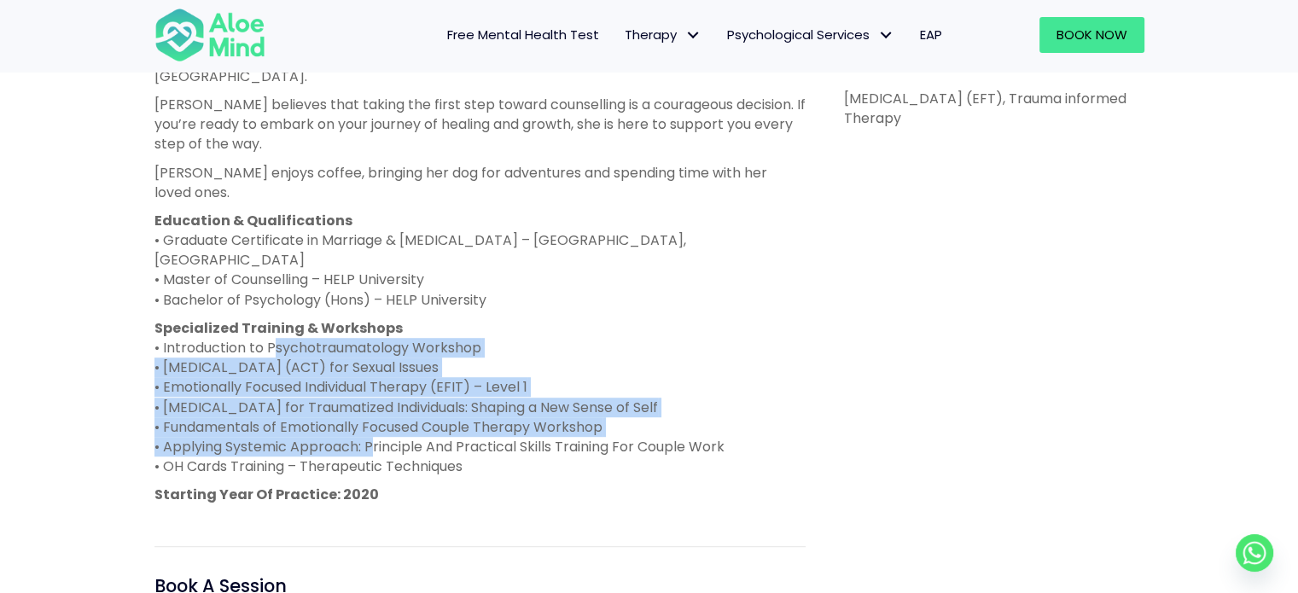
drag, startPoint x: 268, startPoint y: 290, endPoint x: 365, endPoint y: 385, distance: 135.8
click at [365, 385] on p "Specialized Training & Workshops • Introduction to Psychotraumatology Workshop …" at bounding box center [479, 397] width 651 height 159
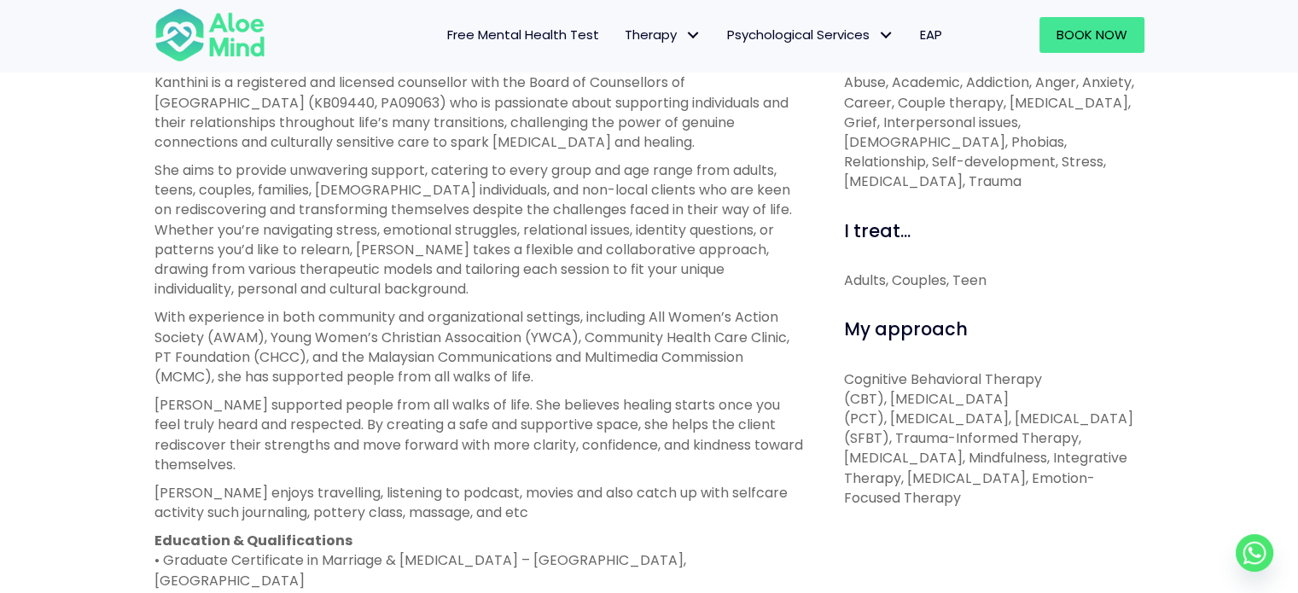
scroll to position [768, 0]
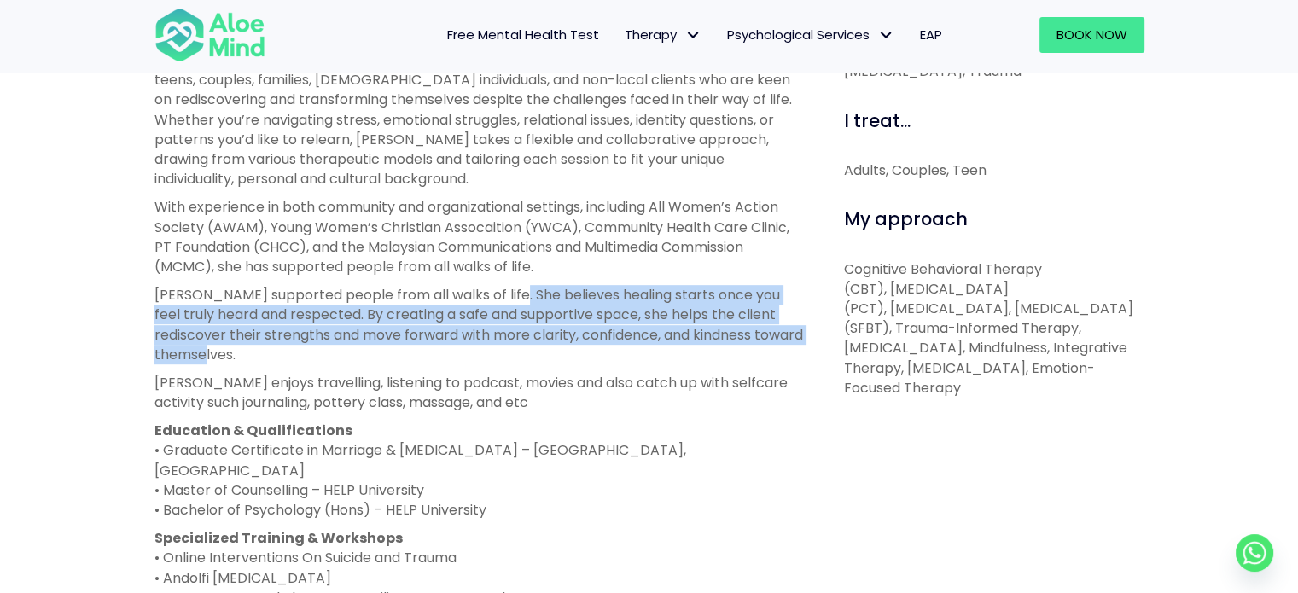
drag, startPoint x: 500, startPoint y: 294, endPoint x: 574, endPoint y: 351, distance: 93.7
click at [574, 351] on p "Kanthini supported people from all walks of life. She believes healing starts o…" at bounding box center [479, 324] width 651 height 79
copy p "believes healing starts once you feel truly heard and respected. By creating a …"
